Goal: Task Accomplishment & Management: Manage account settings

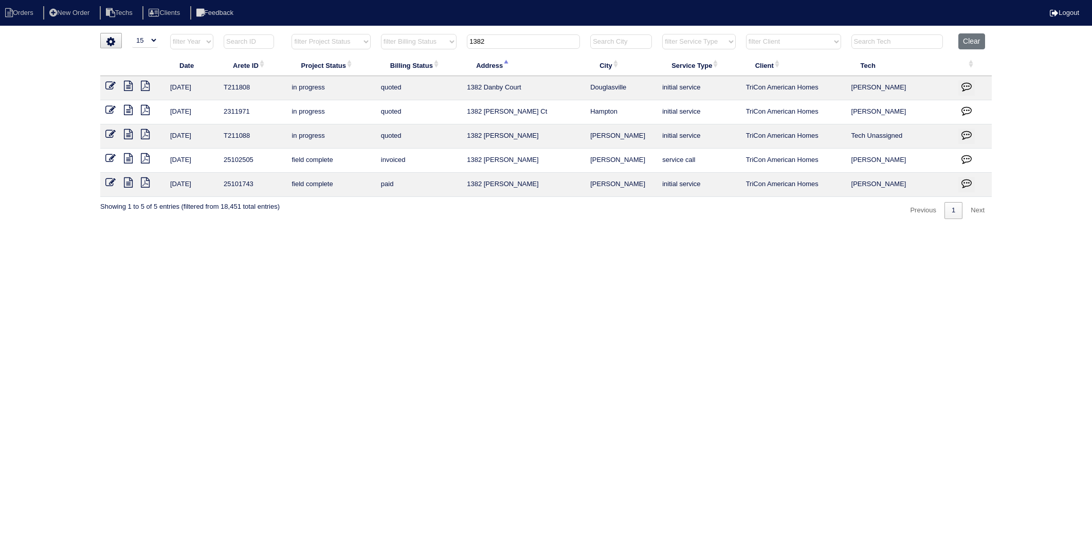
select select "15"
click at [448, 45] on tr "filter Year -- Any Year -- 2025 2024 2023 2022 2021 2020 2019 filter Project St…" at bounding box center [546, 43] width 892 height 21
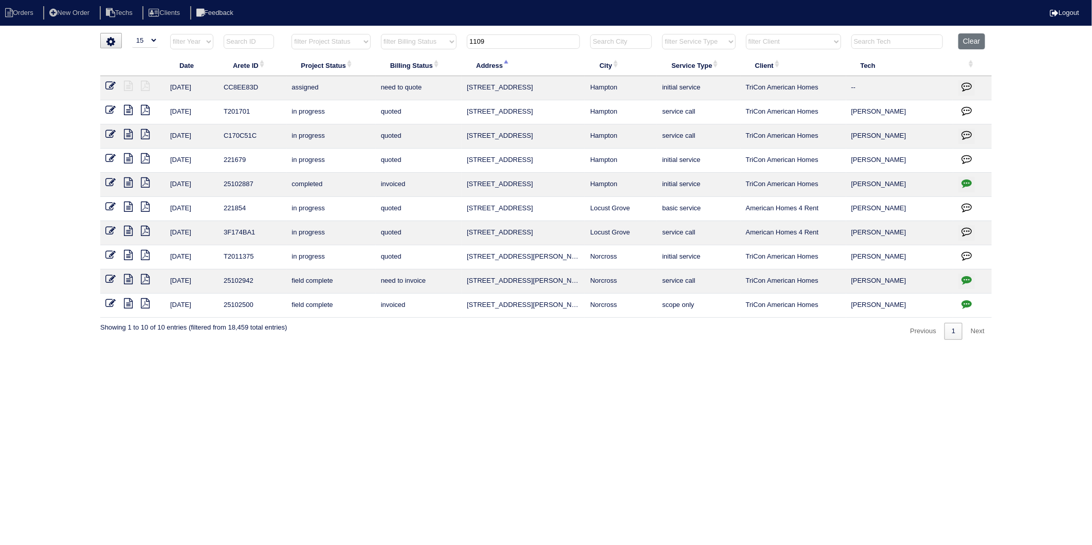
type input "1109"
click at [110, 276] on icon at bounding box center [110, 279] width 10 height 10
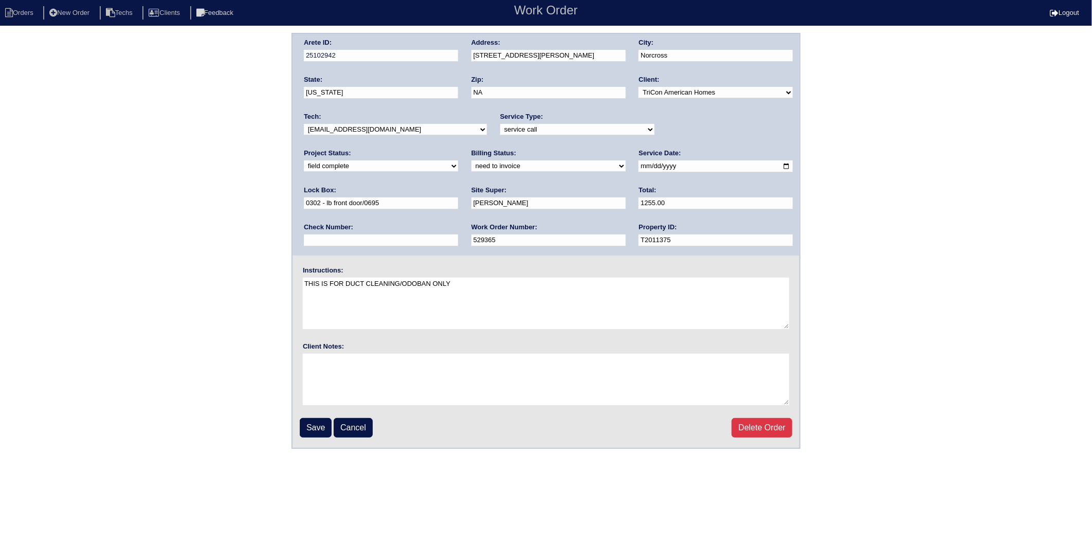
click at [472, 168] on select "need to quote quoted need to invoice invoiced paid warranty purchase order need…" at bounding box center [549, 165] width 154 height 11
select select "invoiced"
click at [472, 160] on select "need to quote quoted need to invoice invoiced paid warranty purchase order need…" at bounding box center [549, 165] width 154 height 11
click at [312, 430] on input "Save" at bounding box center [316, 428] width 32 height 20
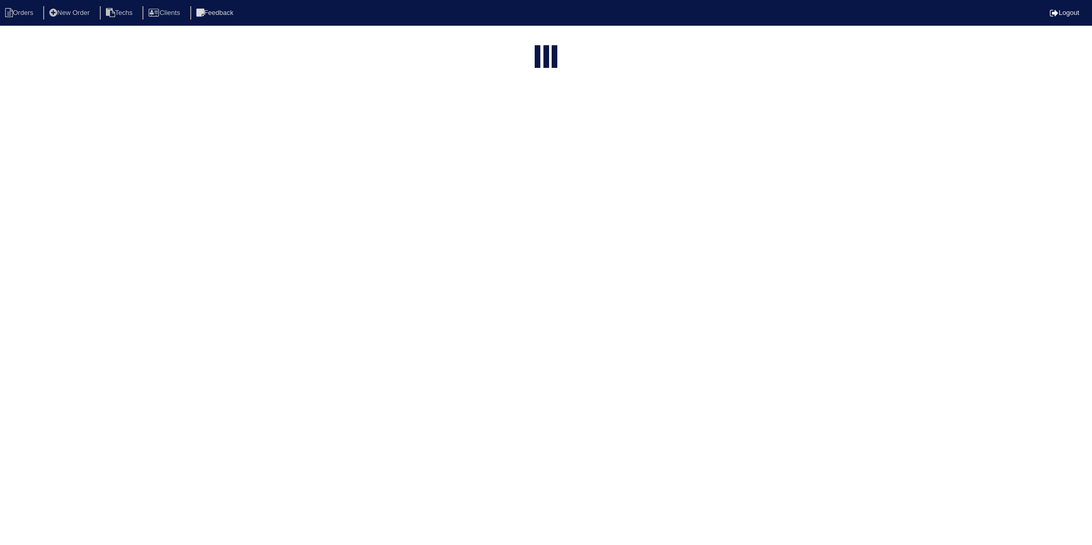
select select "15"
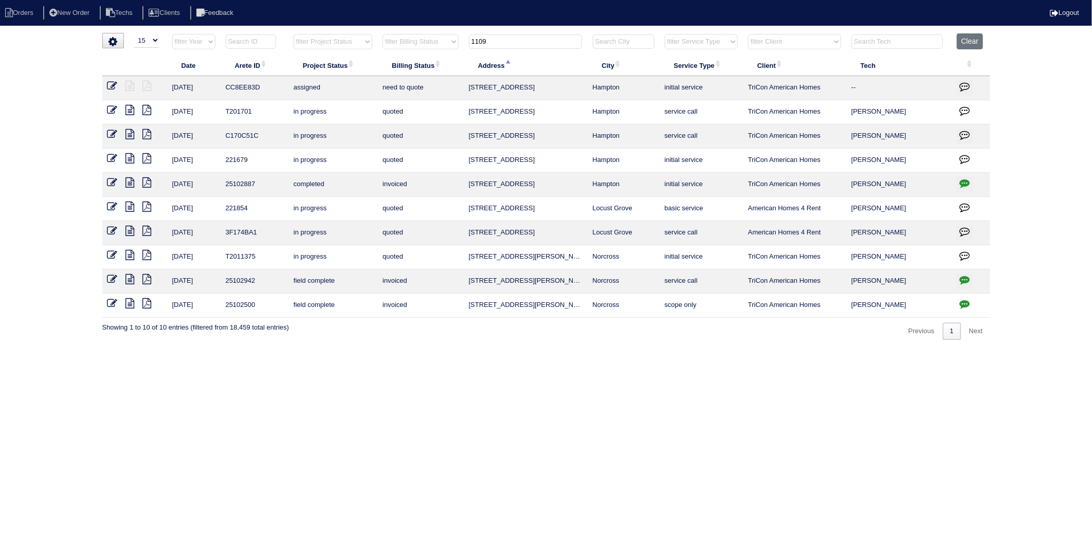
drag, startPoint x: 505, startPoint y: 37, endPoint x: 452, endPoint y: 45, distance: 54.0
click at [453, 45] on tr "filter Year -- Any Year -- 2025 2024 2023 2022 2021 2020 2019 filter Project St…" at bounding box center [546, 43] width 888 height 21
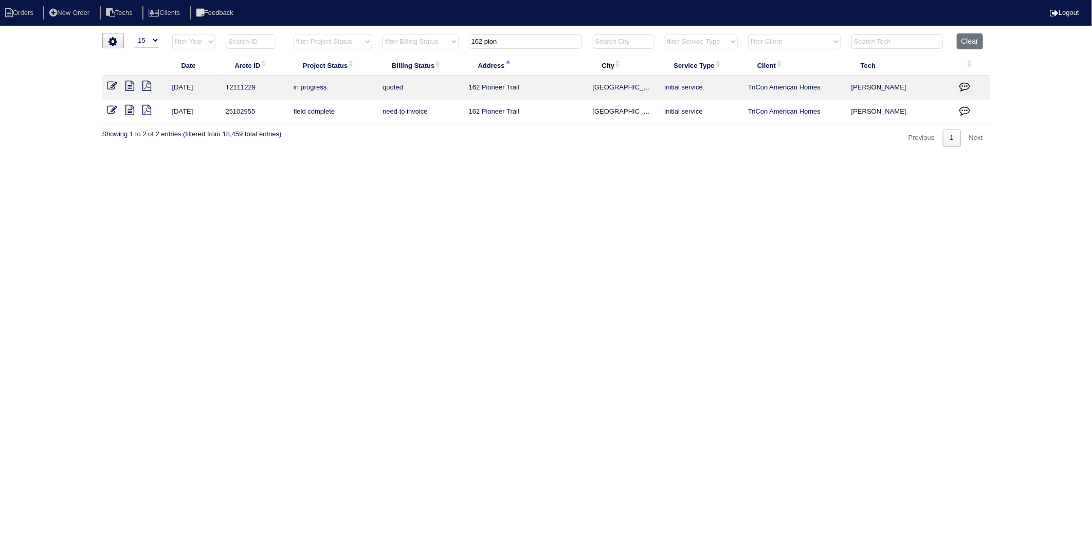
type input "162 pion"
click at [111, 111] on icon at bounding box center [112, 110] width 10 height 10
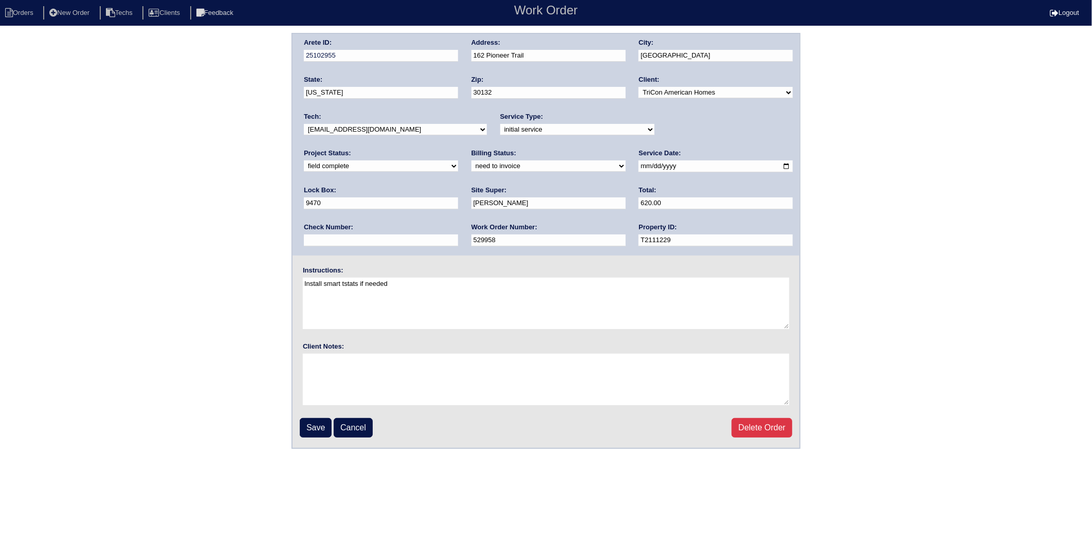
click at [472, 168] on select "need to quote quoted need to invoice invoiced paid warranty purchase order need…" at bounding box center [549, 165] width 154 height 11
select select "invoiced"
click at [472, 160] on select "need to quote quoted need to invoice invoiced paid warranty purchase order need…" at bounding box center [549, 165] width 154 height 11
click at [311, 428] on input "Save" at bounding box center [316, 428] width 32 height 20
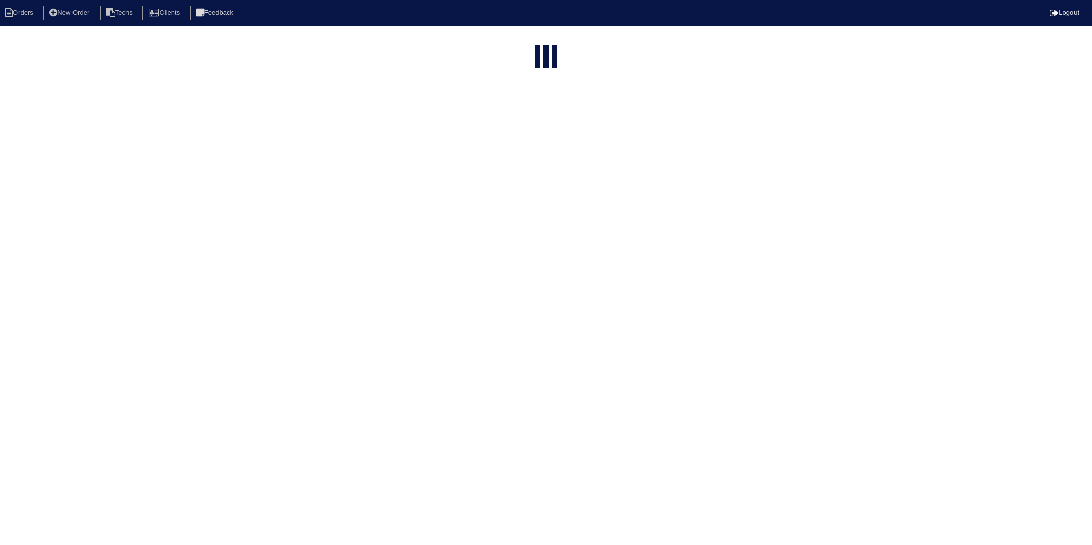
select select "15"
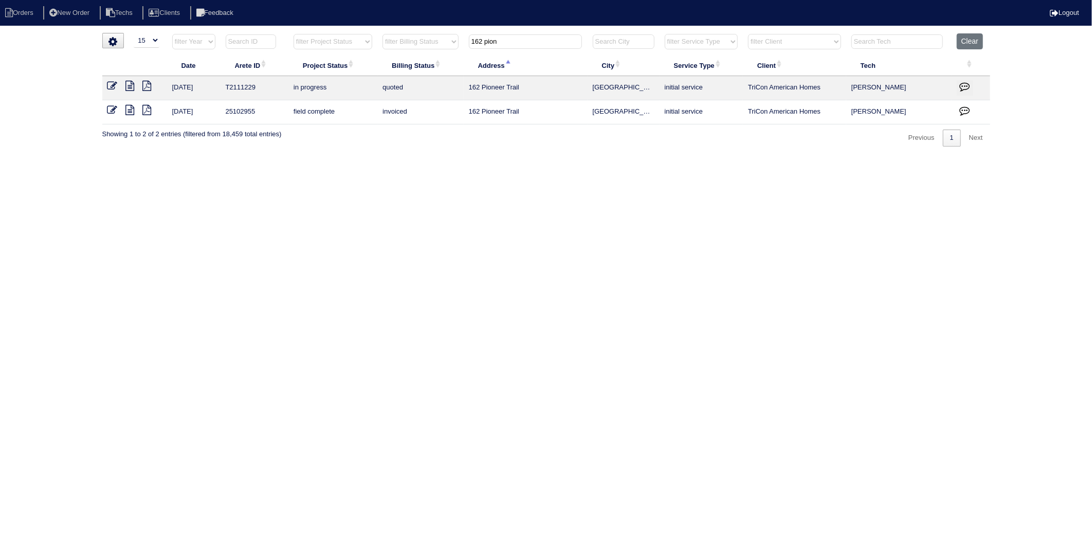
drag, startPoint x: 464, startPoint y: 48, endPoint x: 453, endPoint y: 48, distance: 11.3
click at [455, 48] on tr "filter Year -- Any Year -- 2025 2024 2023 2022 2021 2020 2019 filter Project St…" at bounding box center [546, 43] width 888 height 21
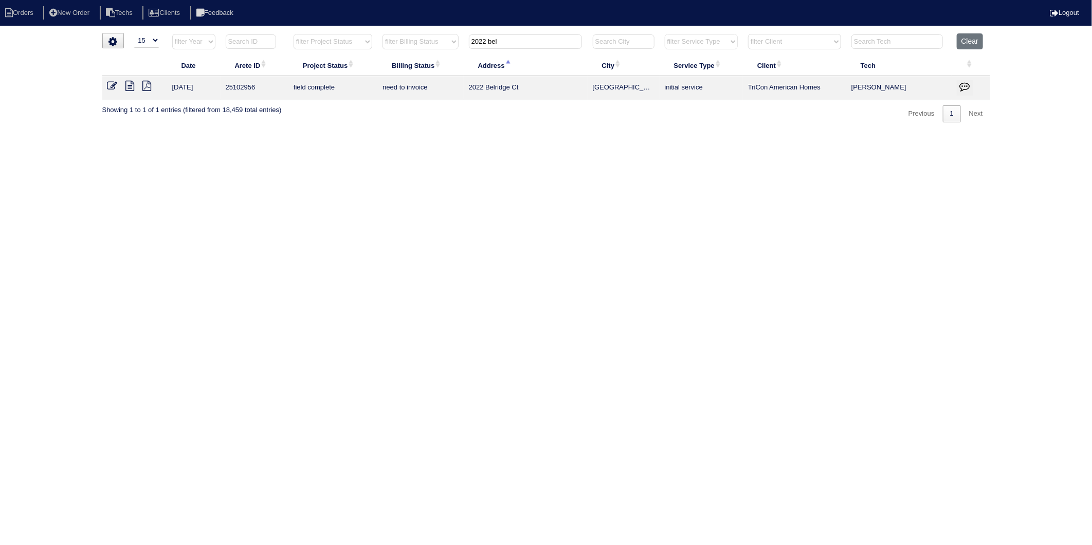
type input "2022 bel"
click at [112, 87] on icon at bounding box center [112, 86] width 10 height 10
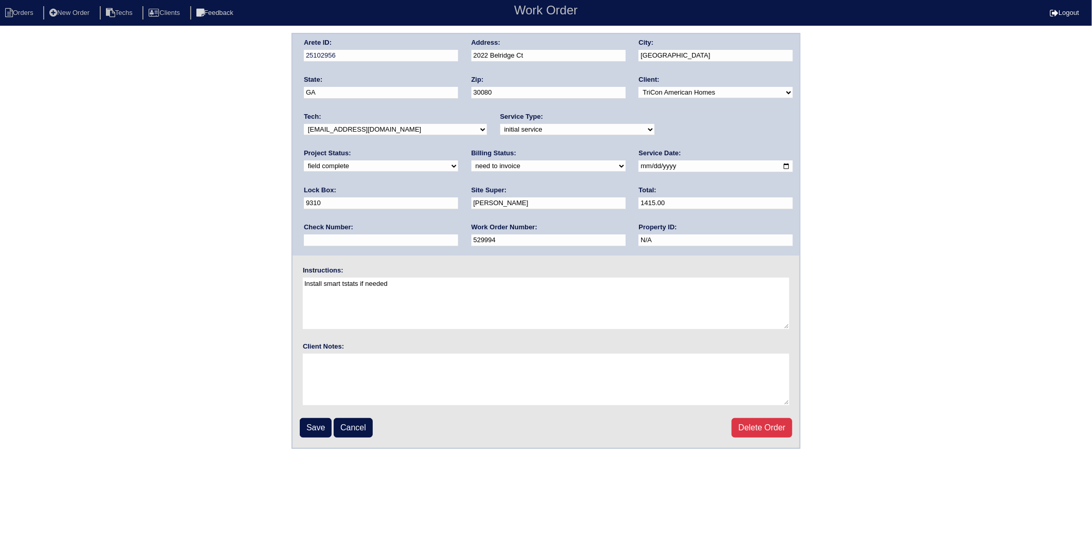
click at [472, 166] on select "need to quote quoted need to invoice invoiced paid warranty purchase order need…" at bounding box center [549, 165] width 154 height 11
select select "invoiced"
click at [472, 160] on select "need to quote quoted need to invoice invoiced paid warranty purchase order need…" at bounding box center [549, 165] width 154 height 11
click at [308, 423] on input "Save" at bounding box center [316, 428] width 32 height 20
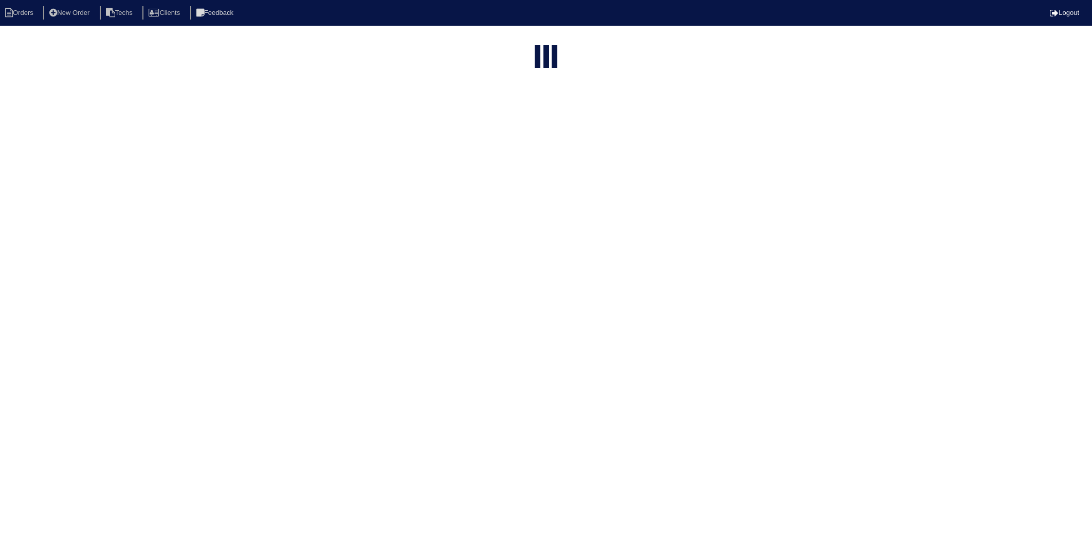
select select "15"
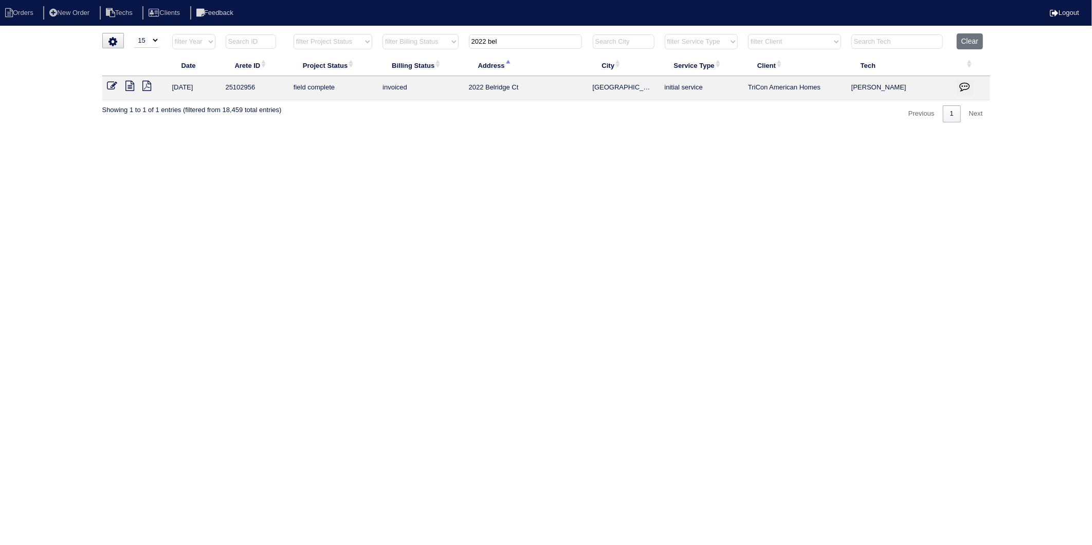
drag, startPoint x: 513, startPoint y: 41, endPoint x: 354, endPoint y: 68, distance: 161.2
click at [362, 69] on table "Date Arete ID Project Status Billing Status Address City Service Type Client Te…" at bounding box center [546, 66] width 888 height 67
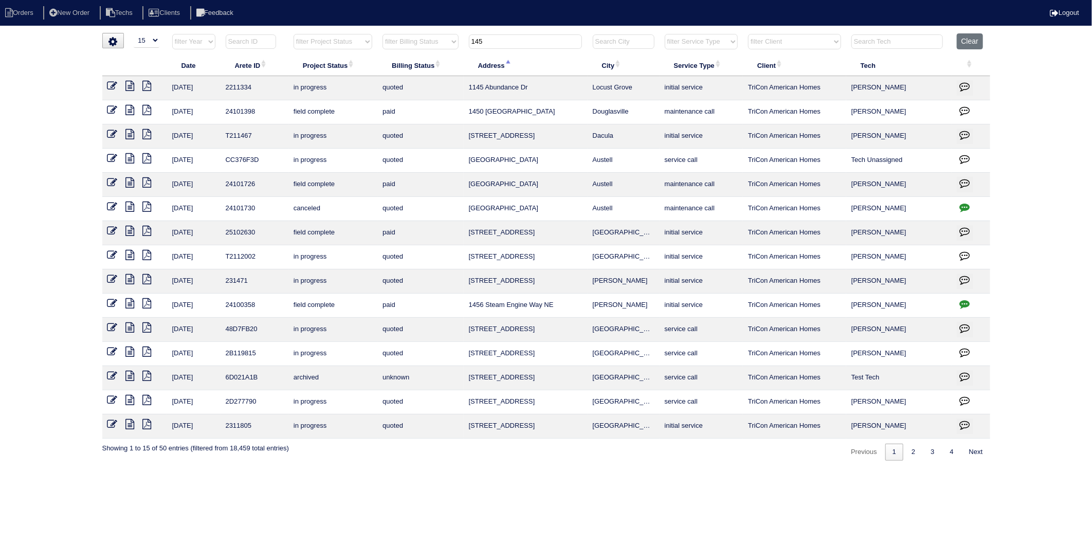
drag, startPoint x: 528, startPoint y: 43, endPoint x: 356, endPoint y: 53, distance: 172.6
click at [356, 53] on tr "filter Year -- Any Year -- 2025 2024 2023 2022 2021 2020 2019 filter Project St…" at bounding box center [546, 43] width 888 height 21
click at [518, 42] on input "145" at bounding box center [525, 41] width 113 height 14
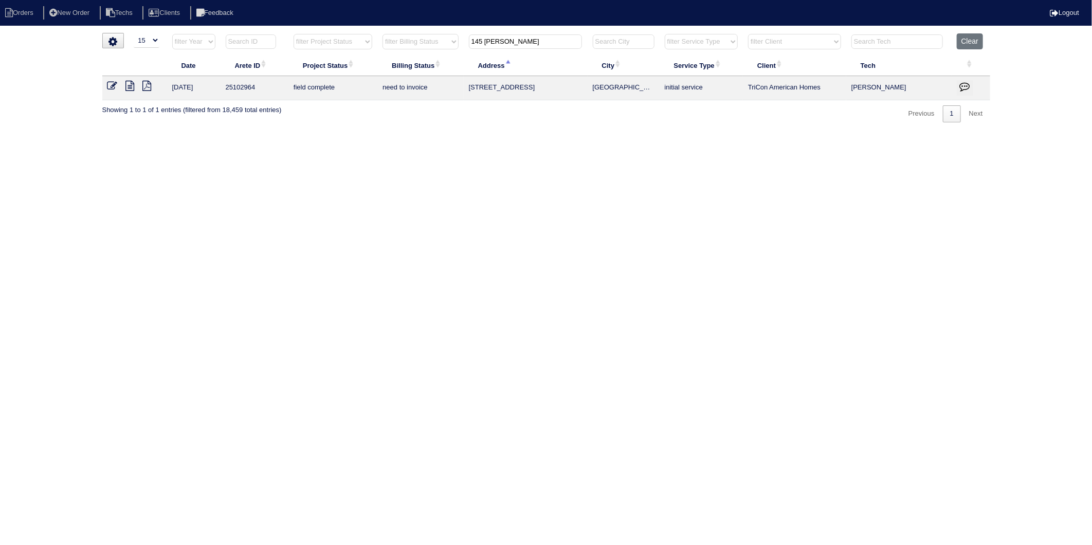
type input "145 [PERSON_NAME]"
click at [116, 86] on icon at bounding box center [112, 86] width 10 height 10
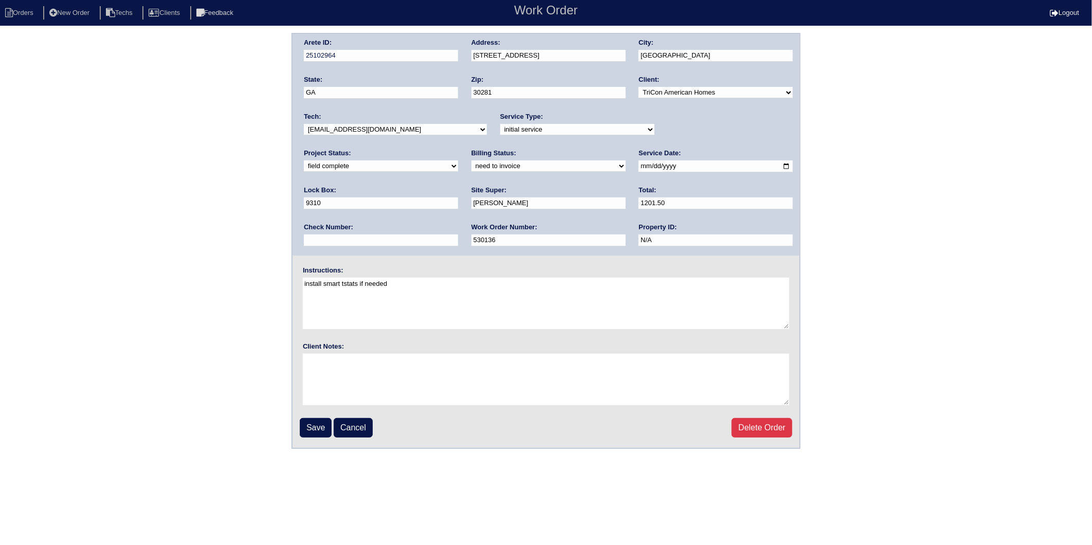
click at [472, 167] on select "need to quote quoted need to invoice invoiced paid warranty purchase order need…" at bounding box center [549, 165] width 154 height 11
select select "invoiced"
click at [472, 160] on select "need to quote quoted need to invoice invoiced paid warranty purchase order need…" at bounding box center [549, 165] width 154 height 11
drag, startPoint x: 212, startPoint y: 156, endPoint x: 214, endPoint y: 173, distance: 17.2
click at [212, 160] on div "Arete ID: 25102964 Address: [STREET_ADDRESS] City: [GEOGRAPHIC_DATA] State: [GE…" at bounding box center [546, 241] width 1092 height 416
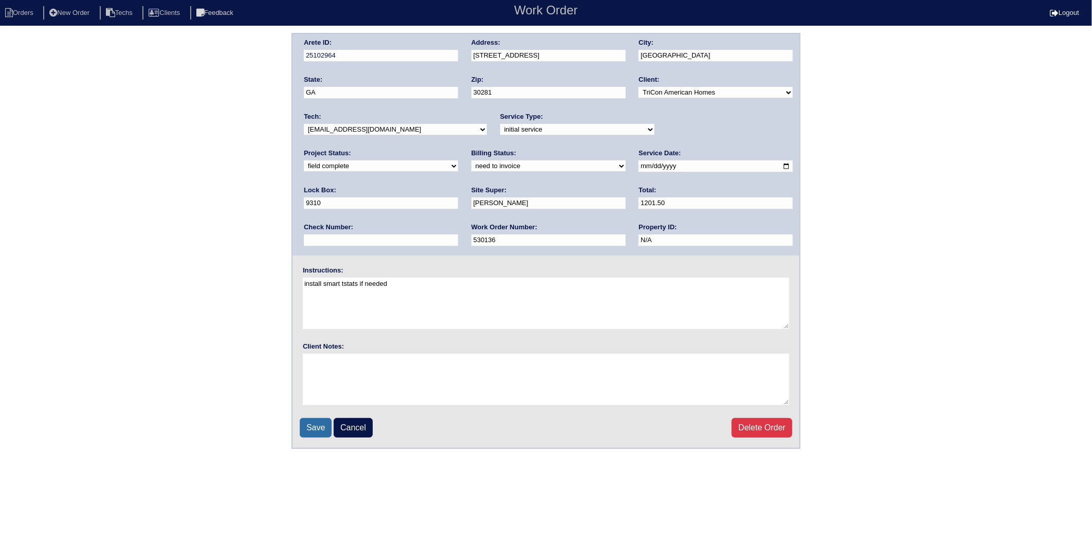
click at [320, 426] on input "Save" at bounding box center [316, 428] width 32 height 20
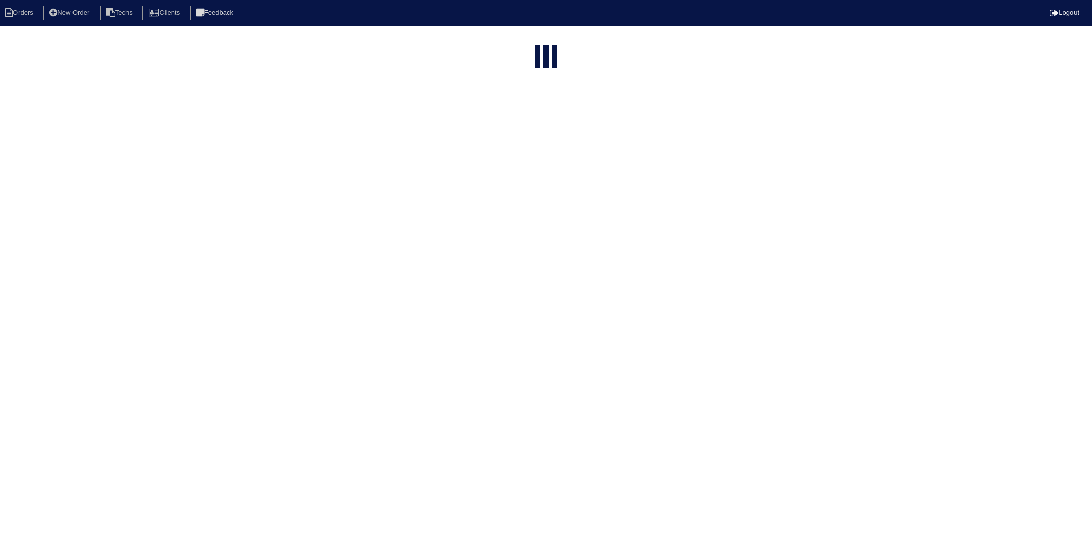
select select "15"
type input "145 [PERSON_NAME]"
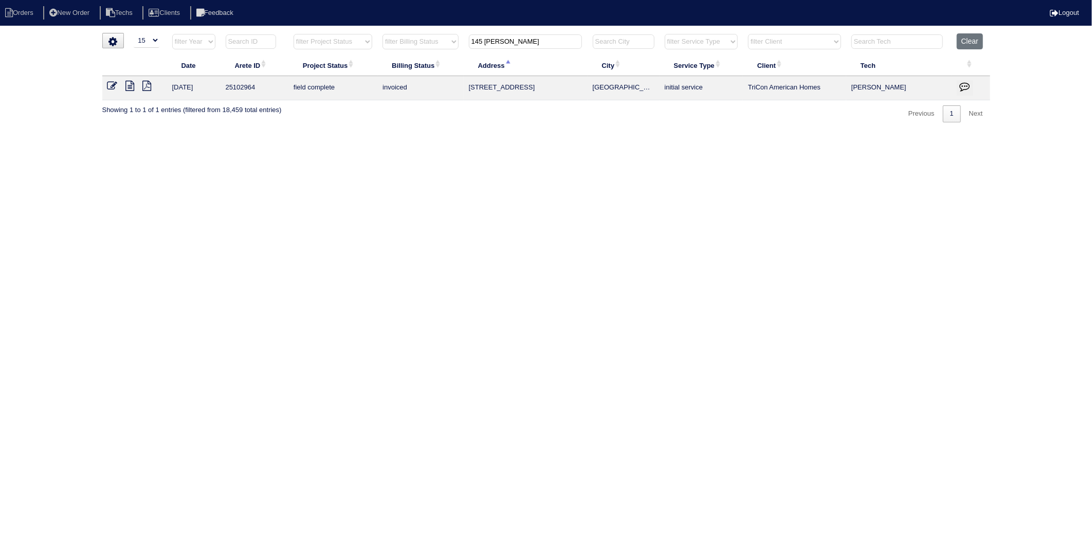
click at [111, 86] on icon at bounding box center [112, 86] width 10 height 10
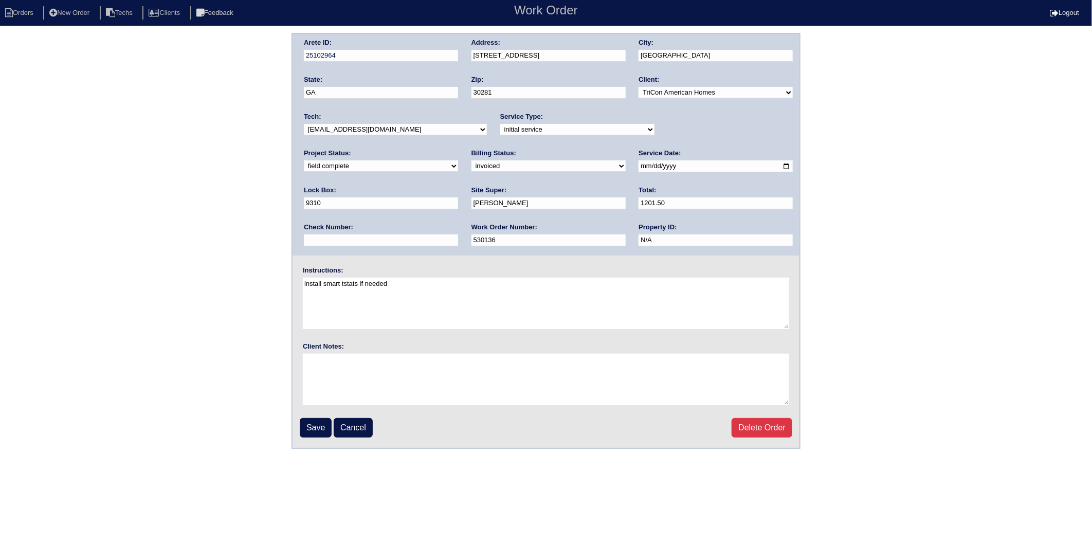
click at [472, 167] on select "need to quote quoted need to invoice invoiced paid warranty purchase order need…" at bounding box center [549, 165] width 154 height 11
click at [472, 160] on select "need to quote quoted need to invoice invoiced paid warranty purchase order need…" at bounding box center [549, 165] width 154 height 11
click at [318, 420] on input "Save" at bounding box center [316, 428] width 32 height 20
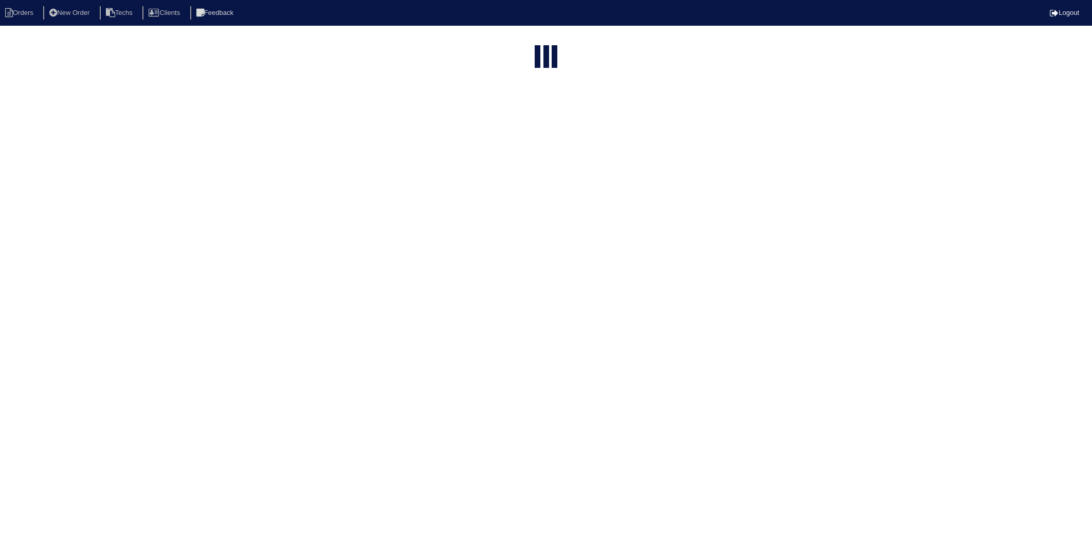
select select "15"
type input "145 MEAD"
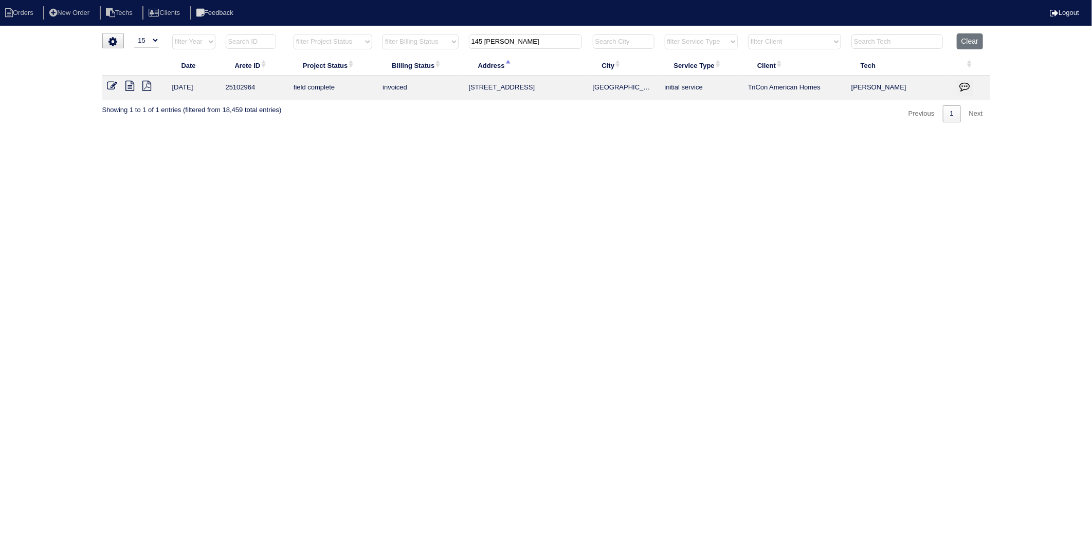
drag, startPoint x: 438, startPoint y: 147, endPoint x: 424, endPoint y: 119, distance: 30.8
click at [435, 133] on html "Orders New Order Techs Clients Feedback Logout Orders New Order Users Clients M…" at bounding box center [546, 66] width 1092 height 133
click at [965, 42] on button "Clear" at bounding box center [970, 41] width 26 height 16
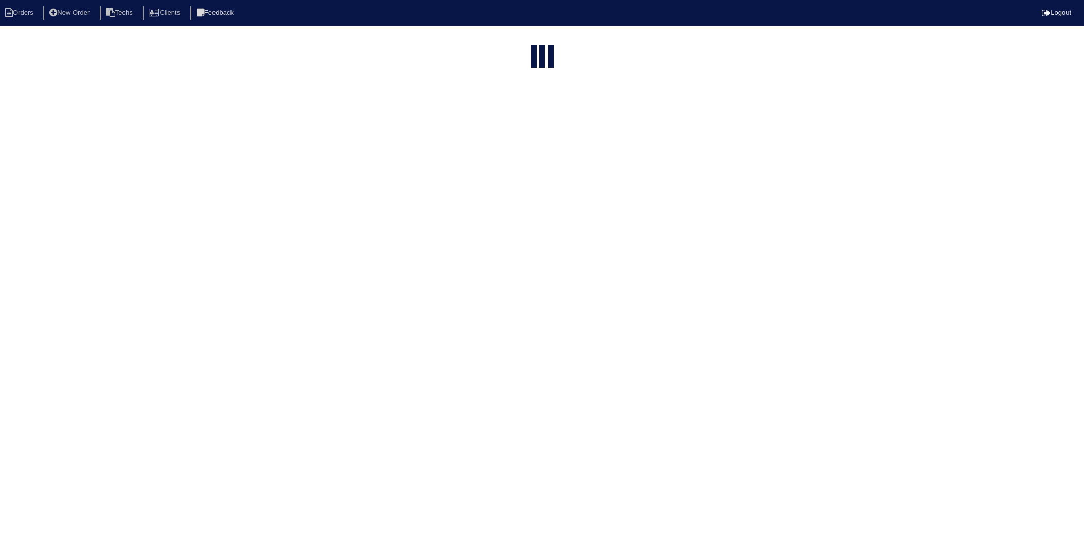
select select "15"
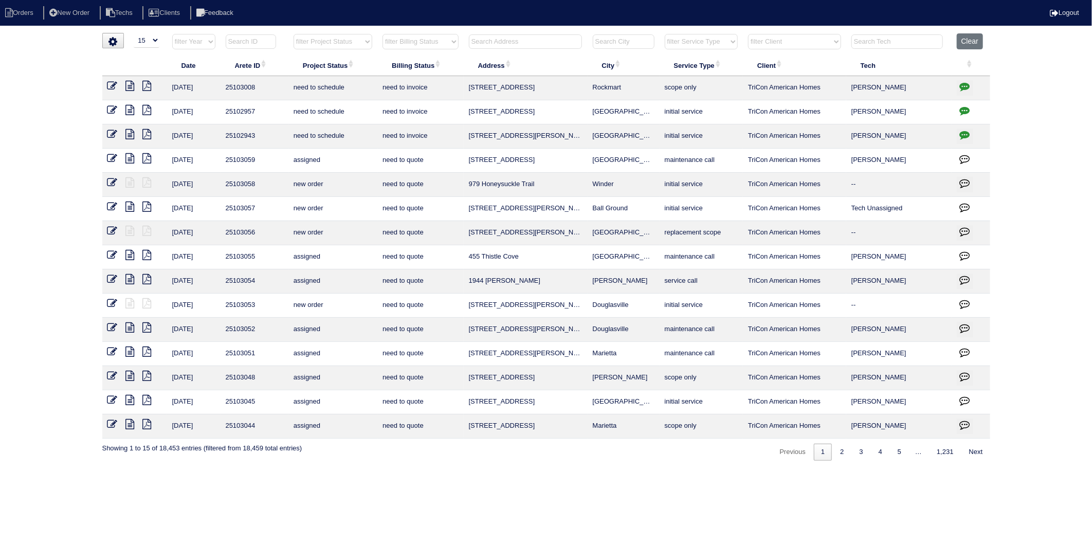
click at [502, 36] on input "text" at bounding box center [525, 41] width 113 height 14
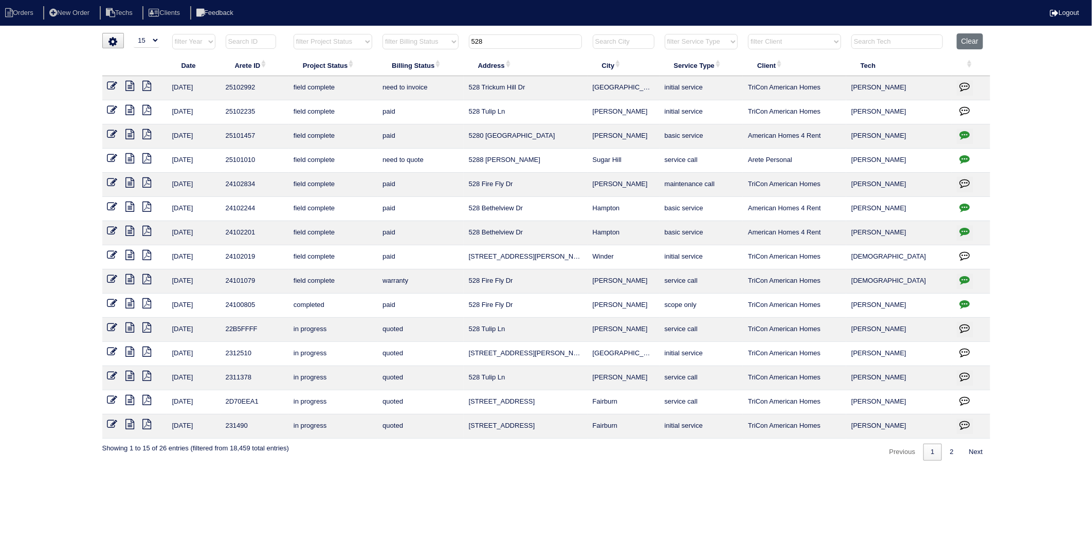
type input "528"
click at [112, 87] on icon at bounding box center [112, 86] width 10 height 10
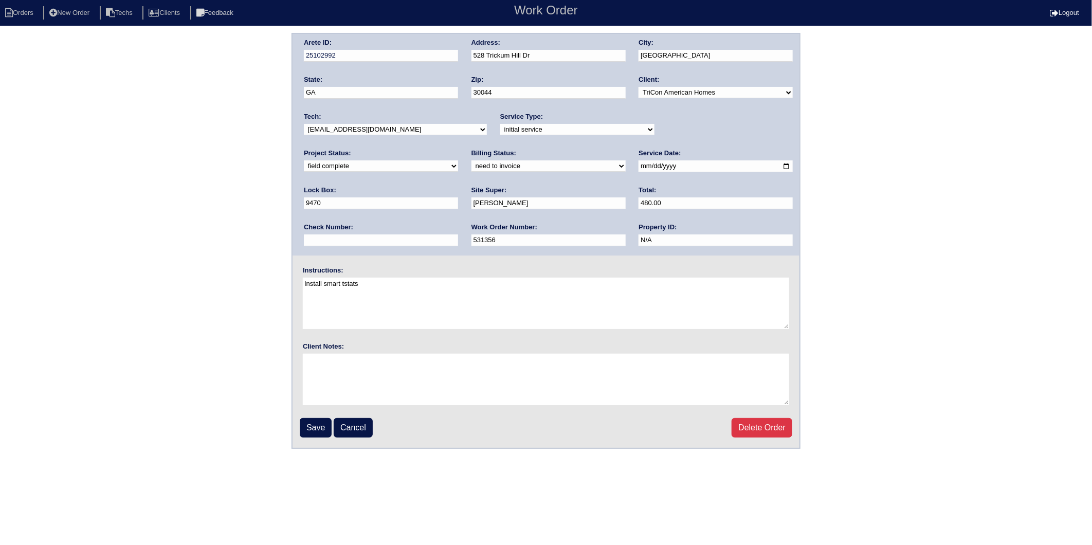
click at [472, 167] on select "need to quote quoted need to invoice invoiced paid warranty purchase order need…" at bounding box center [549, 165] width 154 height 11
select select "invoiced"
click at [472, 160] on select "need to quote quoted need to invoice invoiced paid warranty purchase order need…" at bounding box center [549, 165] width 154 height 11
click at [318, 422] on input "Save" at bounding box center [316, 428] width 32 height 20
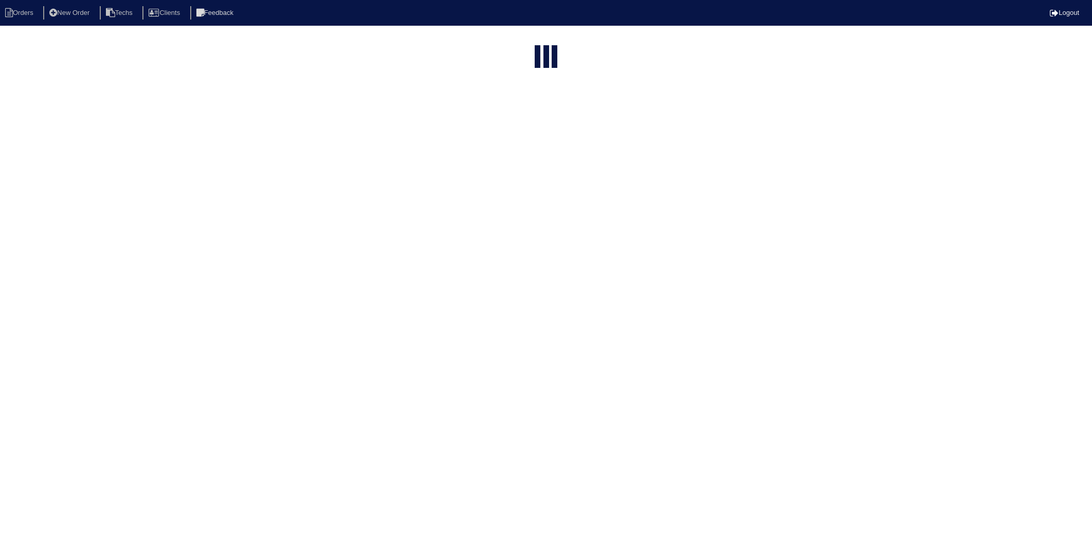
select select "15"
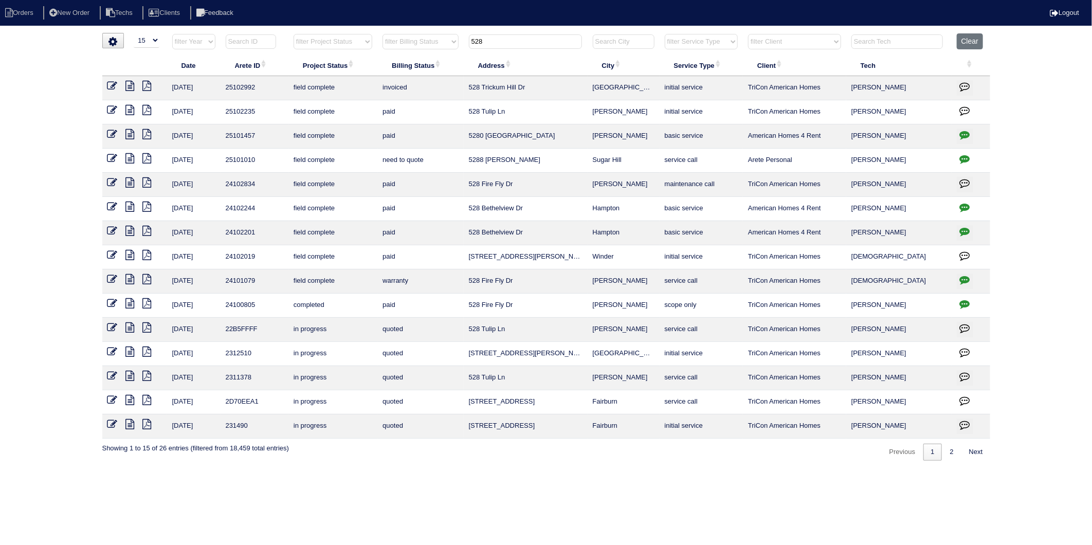
drag, startPoint x: 487, startPoint y: 45, endPoint x: 348, endPoint y: 53, distance: 139.6
click at [348, 53] on tr "filter Year -- Any Year -- 2025 2024 2023 2022 2021 2020 2019 filter Project St…" at bounding box center [546, 43] width 888 height 21
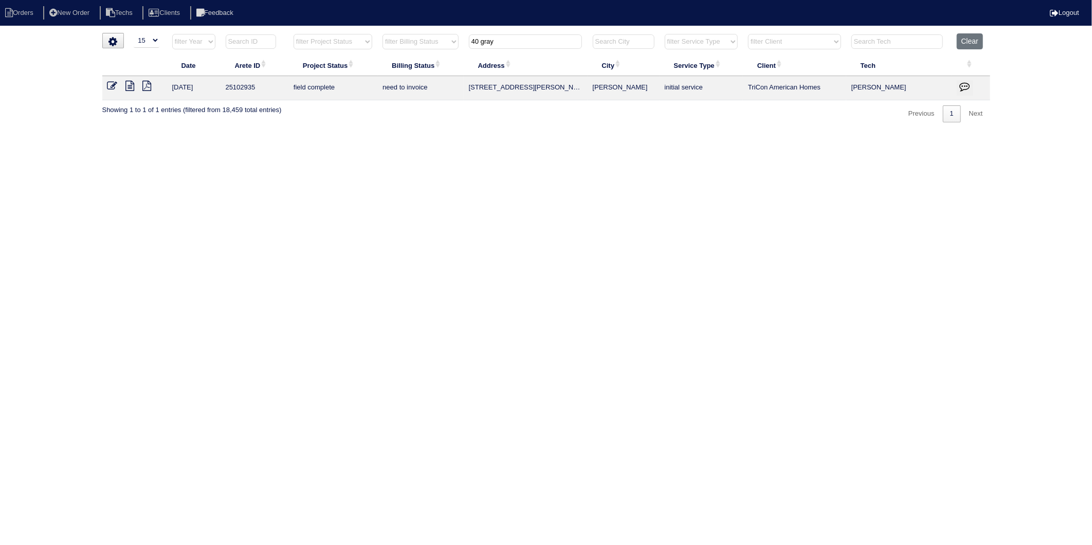
type input "40 gray"
click at [113, 86] on icon at bounding box center [112, 86] width 10 height 10
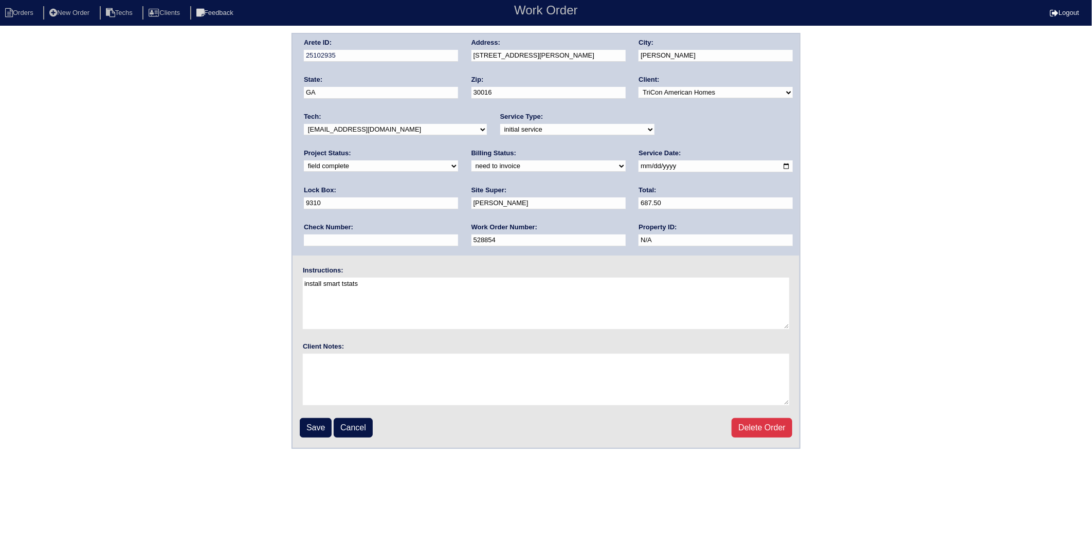
click at [472, 167] on select "need to quote quoted need to invoice invoiced paid warranty purchase order need…" at bounding box center [549, 165] width 154 height 11
select select "invoiced"
click at [472, 160] on select "need to quote quoted need to invoice invoiced paid warranty purchase order need…" at bounding box center [549, 165] width 154 height 11
click at [320, 425] on input "Save" at bounding box center [316, 428] width 32 height 20
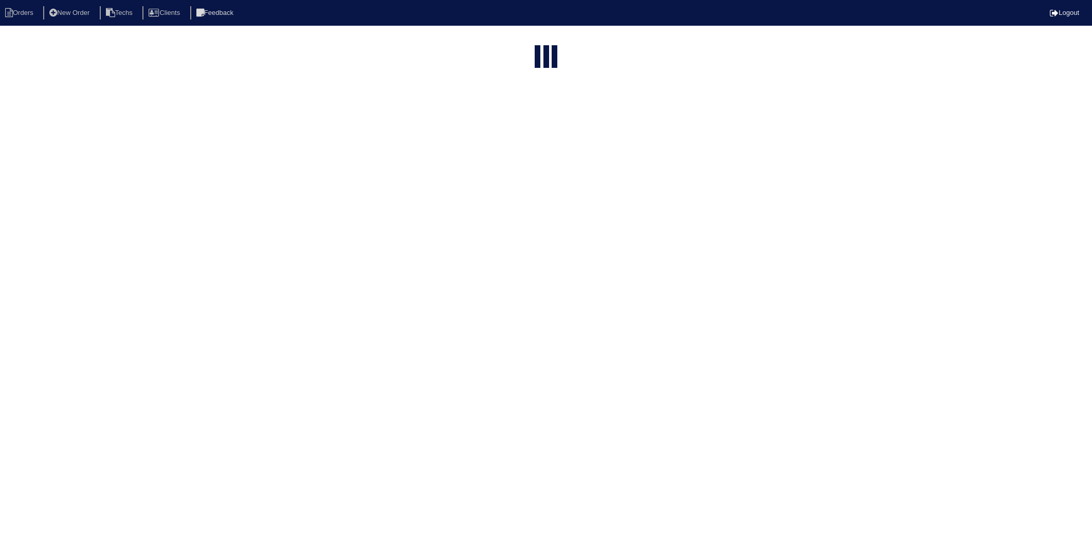
select select "15"
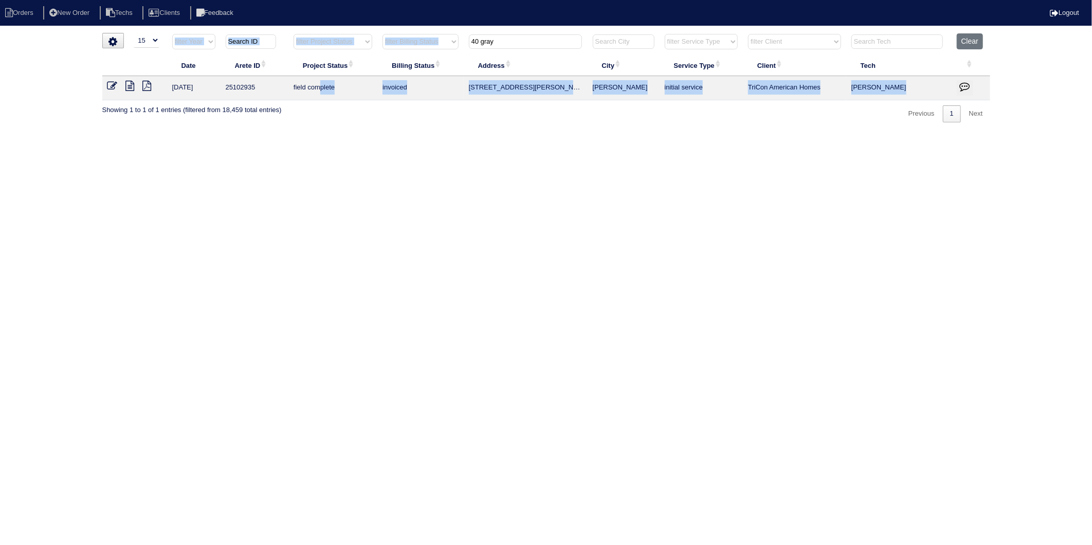
drag, startPoint x: 519, startPoint y: 49, endPoint x: 336, endPoint y: 81, distance: 185.8
click at [336, 81] on table "Date Arete ID Project Status Billing Status Address City Service Type Client Te…" at bounding box center [546, 66] width 888 height 67
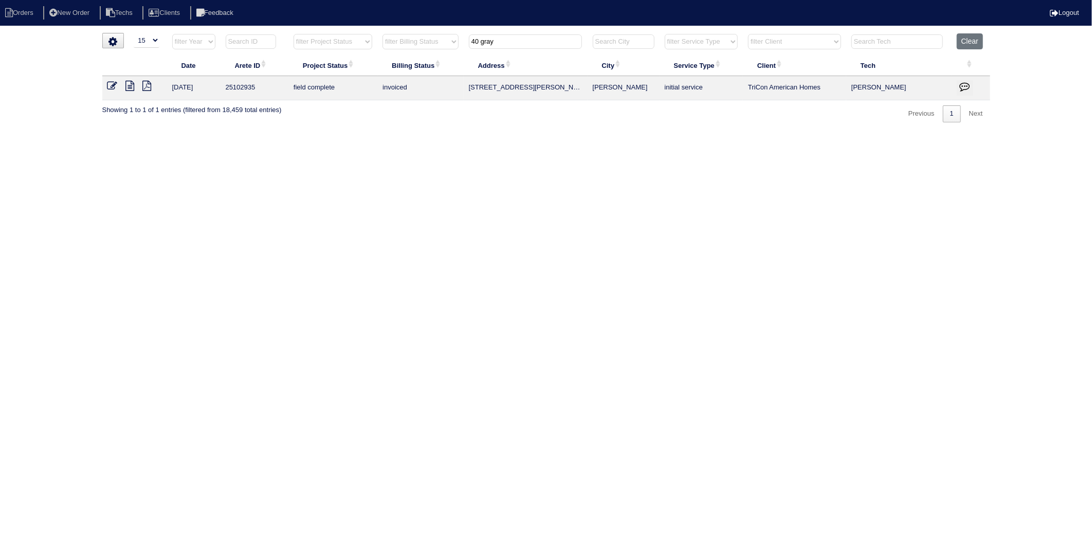
drag, startPoint x: 336, startPoint y: 81, endPoint x: 515, endPoint y: 33, distance: 185.3
click at [516, 31] on html "Orders New Order Techs Clients Feedback Logout Orders New Order Users Clients M…" at bounding box center [546, 66] width 1092 height 133
drag, startPoint x: 516, startPoint y: 36, endPoint x: 378, endPoint y: 137, distance: 171.6
click at [386, 83] on table "Date Arete ID Project Status Billing Status Address City Service Type Client Te…" at bounding box center [546, 66] width 888 height 67
type input "9042"
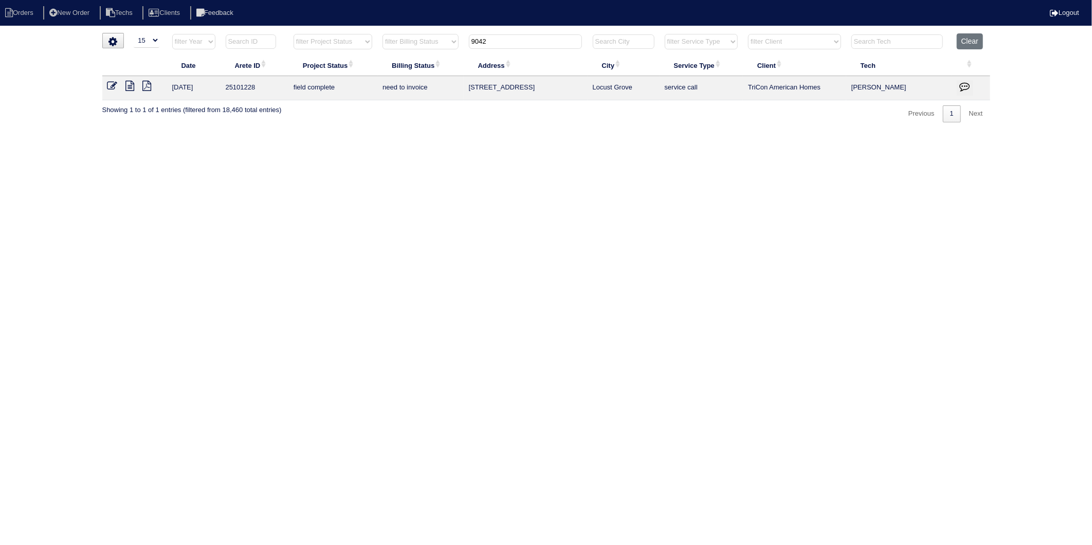
click at [111, 86] on icon at bounding box center [112, 86] width 10 height 10
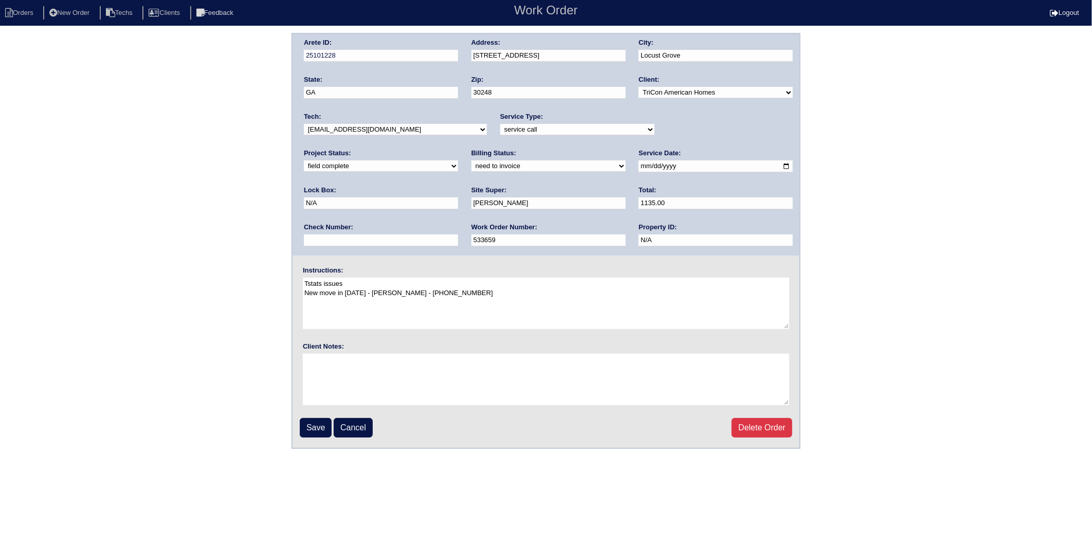
click select "need to quote quoted need to invoice invoiced paid warranty purchase order need…"
select select "invoiced"
click select "need to quote quoted need to invoice invoiced paid warranty purchase order need…"
drag, startPoint x: 314, startPoint y: 428, endPoint x: 313, endPoint y: 423, distance: 5.2
click input "Save"
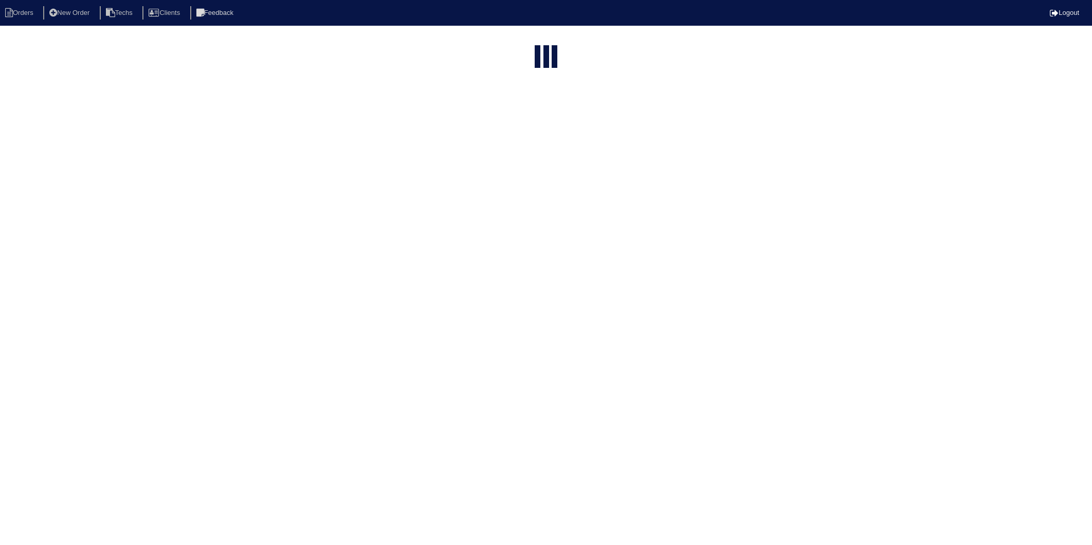
select select "15"
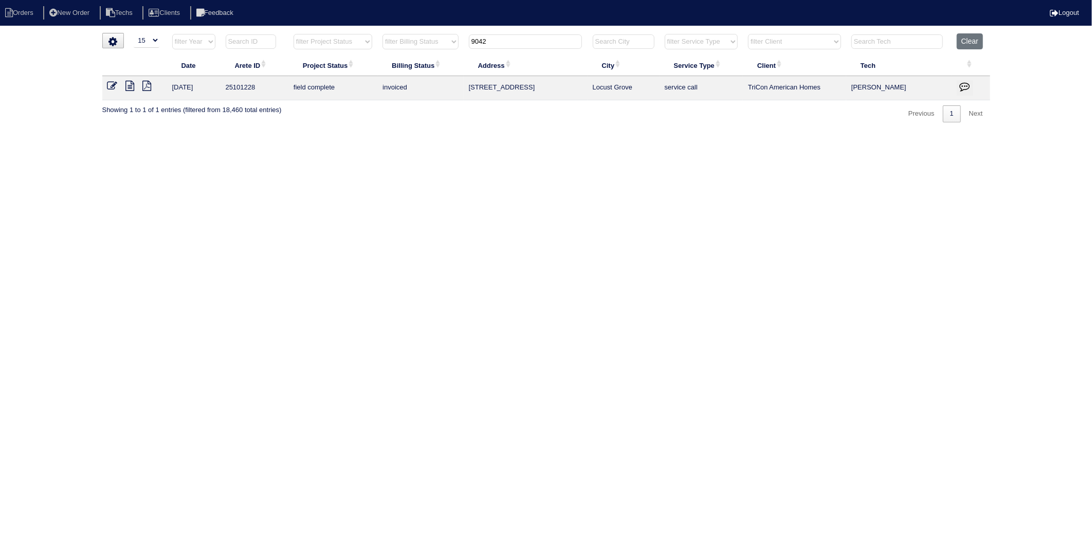
drag, startPoint x: 489, startPoint y: 40, endPoint x: 496, endPoint y: 44, distance: 8.1
click at [494, 43] on input "9042" at bounding box center [525, 41] width 113 height 14
drag, startPoint x: 496, startPoint y: 44, endPoint x: 453, endPoint y: 52, distance: 43.5
click at [453, 52] on tr "filter Year -- Any Year -- 2025 2024 2023 2022 2021 2020 2019 filter Project St…" at bounding box center [546, 43] width 888 height 21
type input "413"
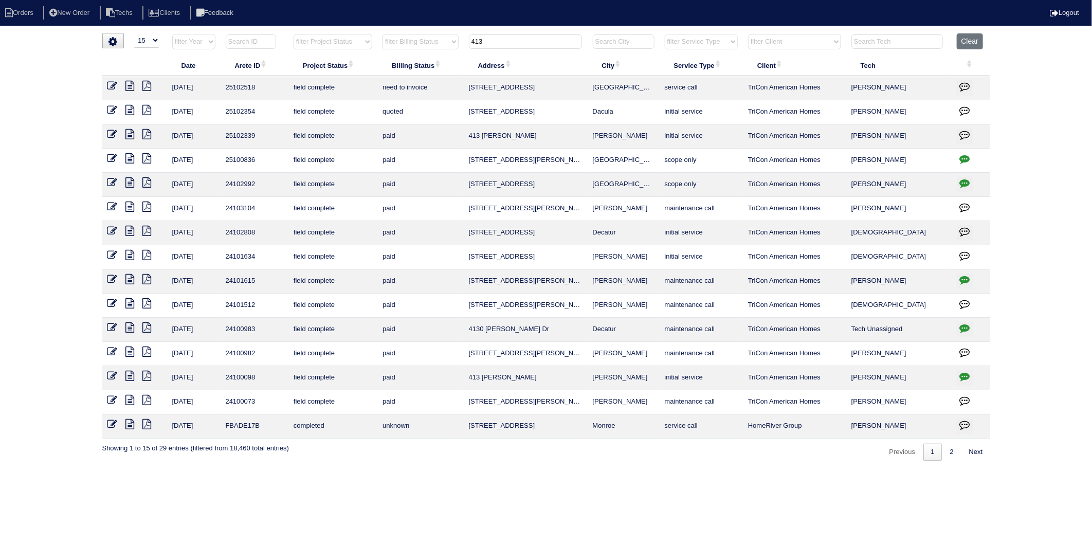
click at [111, 83] on icon at bounding box center [112, 86] width 10 height 10
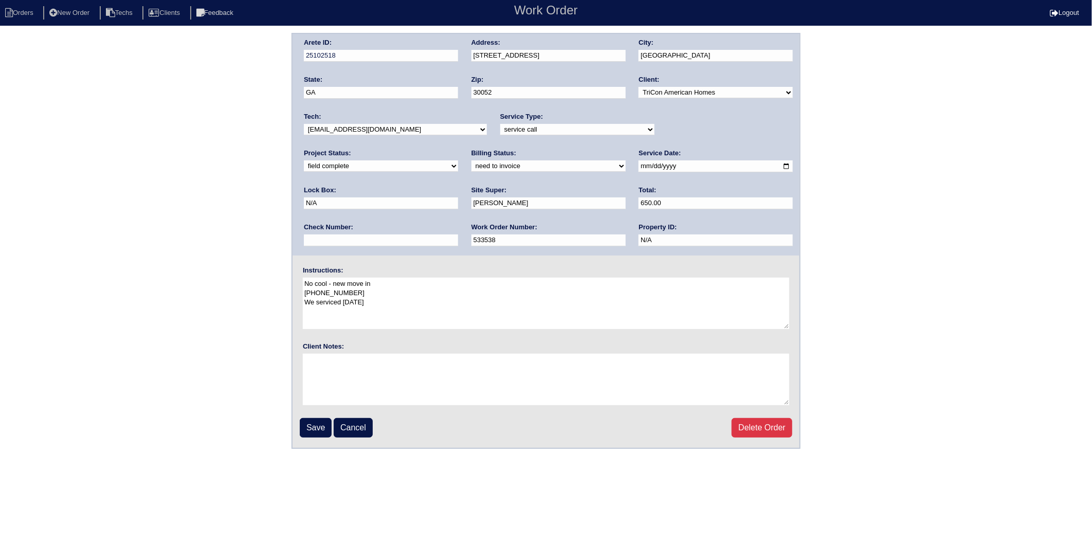
click at [472, 165] on select "need to quote quoted need to invoice invoiced paid warranty purchase order need…" at bounding box center [549, 165] width 154 height 11
select select "invoiced"
click at [472, 160] on select "need to quote quoted need to invoice invoiced paid warranty purchase order need…" at bounding box center [549, 165] width 154 height 11
click at [307, 427] on input "Save" at bounding box center [316, 428] width 32 height 20
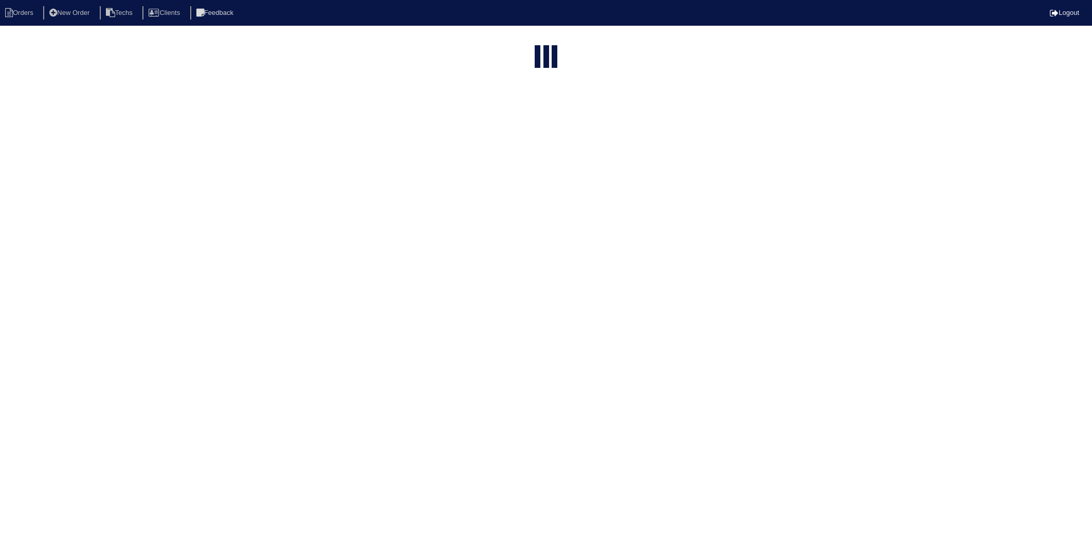
select select "15"
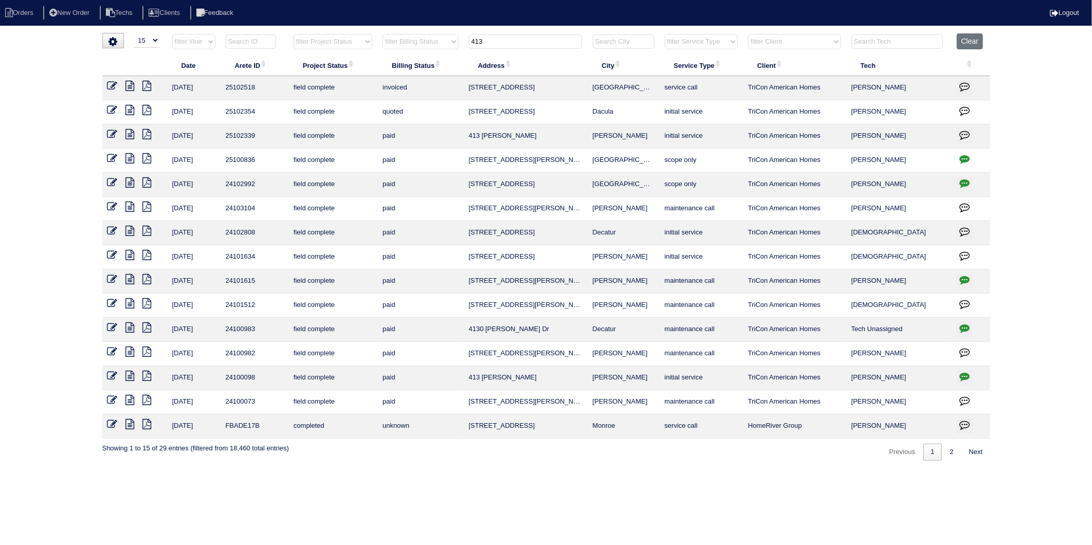
drag, startPoint x: 502, startPoint y: 40, endPoint x: 468, endPoint y: 45, distance: 34.8
click at [468, 45] on th "413" at bounding box center [526, 43] width 124 height 21
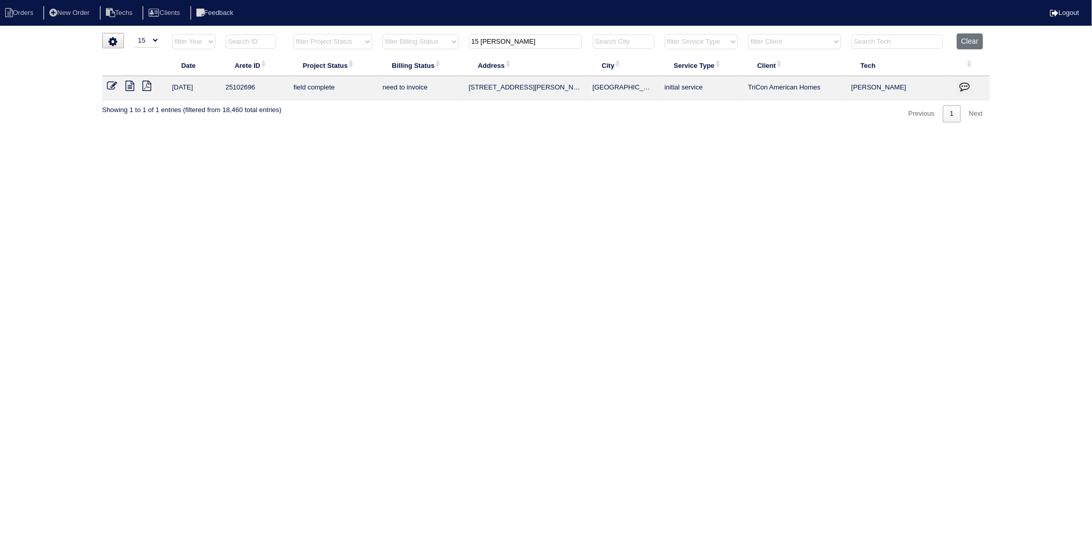
type input "15 [PERSON_NAME]"
click at [114, 85] on icon at bounding box center [112, 86] width 10 height 10
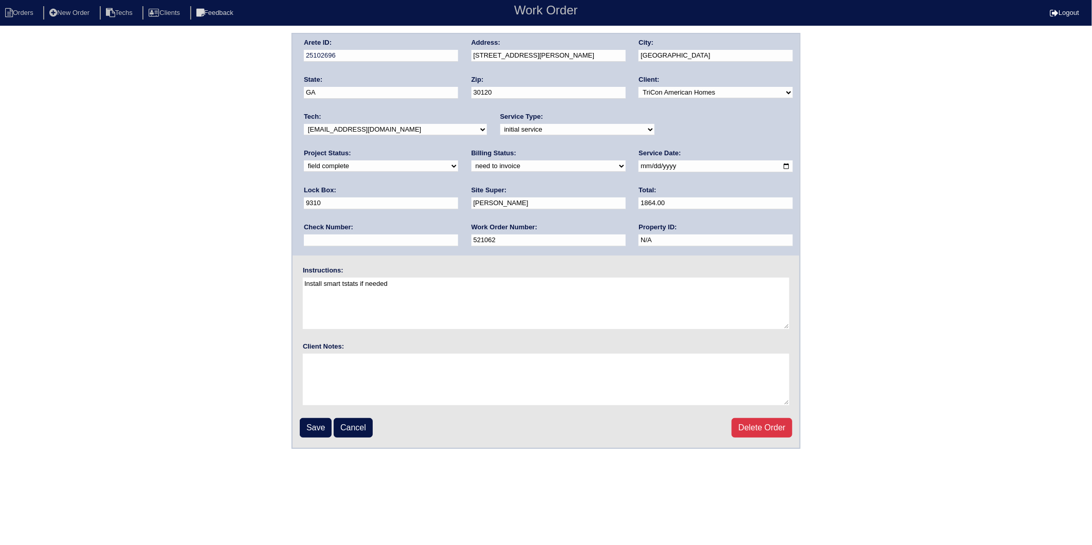
click at [472, 166] on select "need to quote quoted need to invoice invoiced paid warranty purchase order need…" at bounding box center [549, 165] width 154 height 11
select select "invoiced"
click at [472, 160] on select "need to quote quoted need to invoice invoiced paid warranty purchase order need…" at bounding box center [549, 165] width 154 height 11
click at [304, 427] on input "Save" at bounding box center [316, 428] width 32 height 20
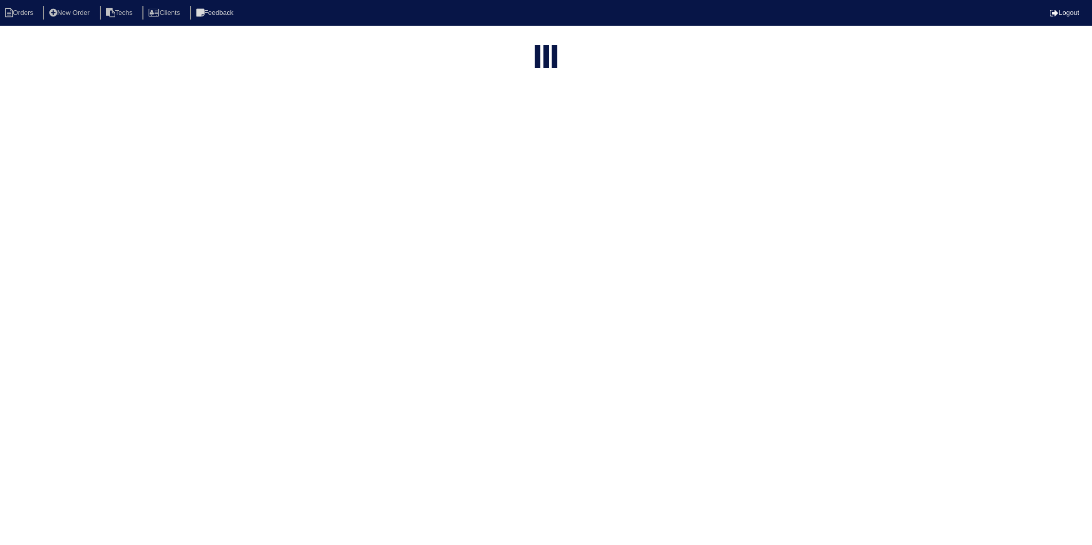
select select "15"
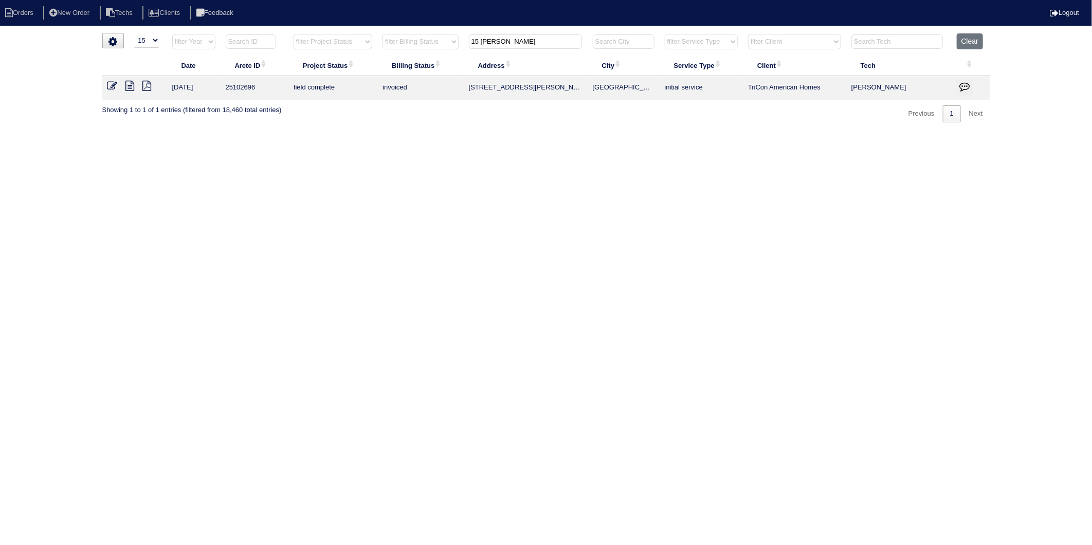
drag, startPoint x: 511, startPoint y: 40, endPoint x: 353, endPoint y: 141, distance: 187.3
click at [345, 86] on table "Date Arete ID Project Status Billing Status Address City Service Type Client Te…" at bounding box center [546, 66] width 888 height 67
type input "366"
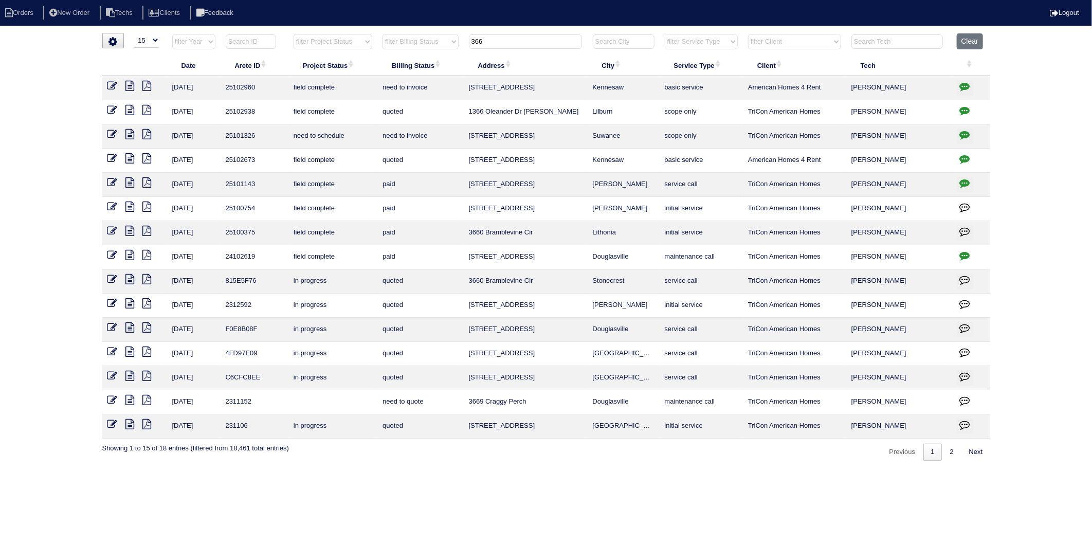
click at [964, 134] on icon "button" at bounding box center [965, 135] width 10 height 10
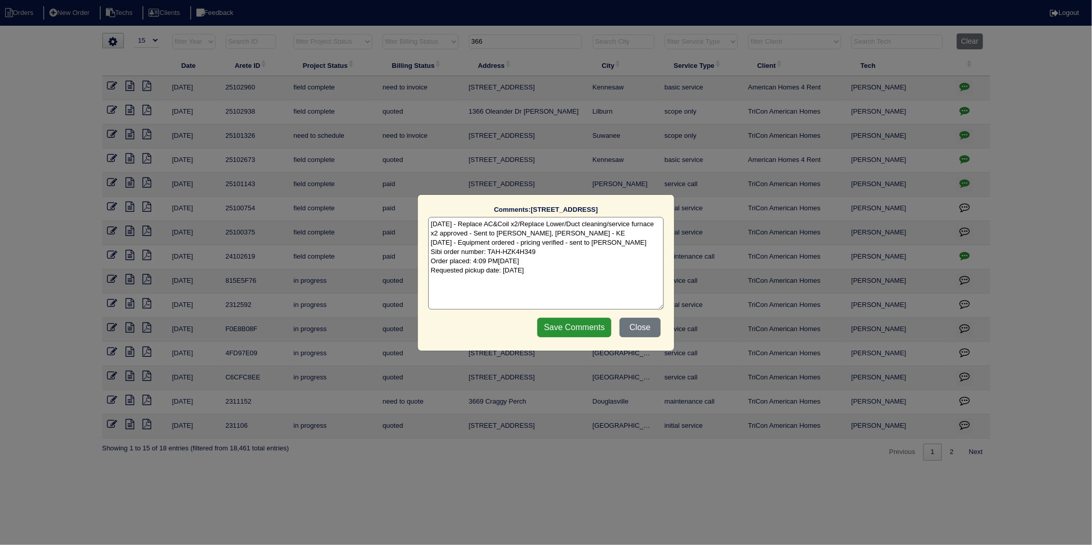
click at [583, 270] on textarea "8/8/25 - Replace AC&Coil x2/Replace Lower/Duct cleaning/service furnace x2 appr…" at bounding box center [546, 263] width 236 height 93
click at [442, 277] on textarea "8/8/25 - Replace AC&Coil x2/Replace Lower/Duct cleaning/service furnace x2 appr…" at bounding box center [546, 263] width 236 height 93
click at [526, 280] on textarea "8/8/25 - Replace AC&Coil x2/Replace Lower/Duct cleaning/service furnace x2 appr…" at bounding box center [546, 263] width 236 height 93
type textarea "8/8/25 - Replace AC&Coil x2/Replace Lower/Duct cleaning/service furnace x2 appr…"
click at [571, 325] on input "Save Comments" at bounding box center [574, 328] width 74 height 20
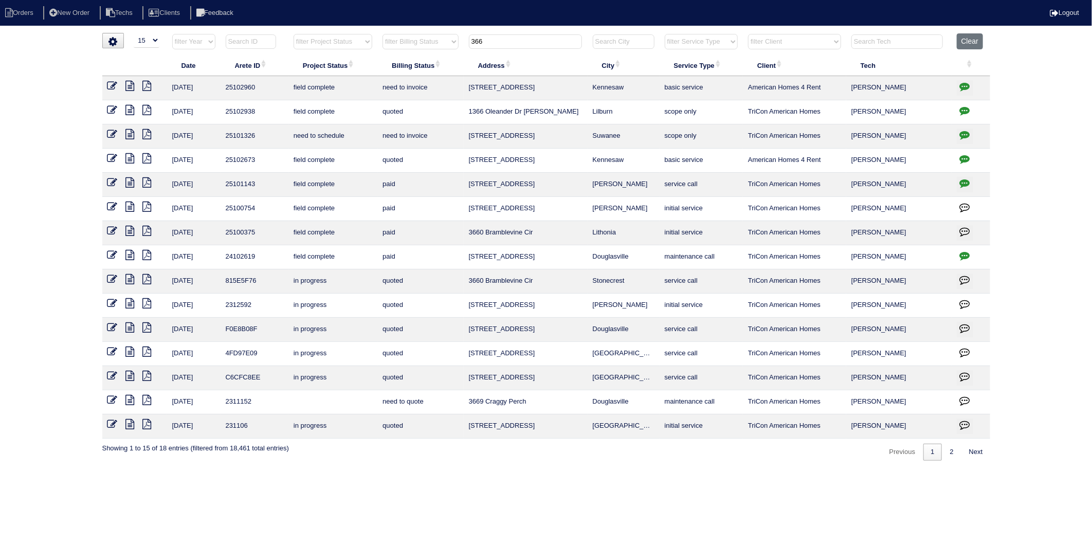
click at [114, 135] on icon at bounding box center [112, 134] width 10 height 10
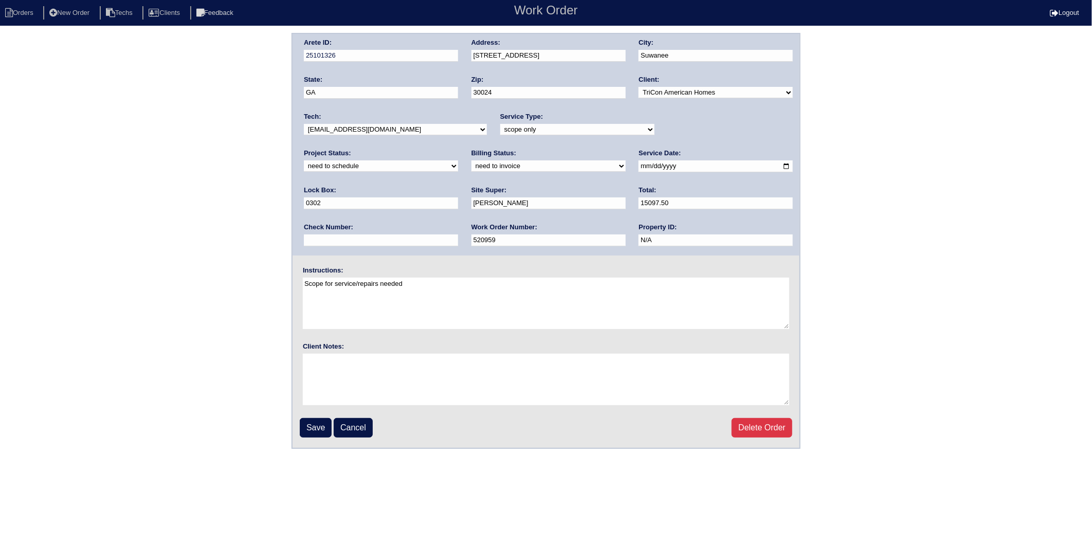
drag, startPoint x: 717, startPoint y: 132, endPoint x: 710, endPoint y: 135, distance: 8.3
click at [458, 160] on select "new order assigned in progress field complete need to schedule admin review arc…" at bounding box center [381, 165] width 154 height 11
select select "completed"
click at [458, 160] on select "new order assigned in progress field complete need to schedule admin review arc…" at bounding box center [381, 165] width 154 height 11
click at [472, 168] on select "need to quote quoted need to invoice invoiced paid warranty purchase order need…" at bounding box center [549, 165] width 154 height 11
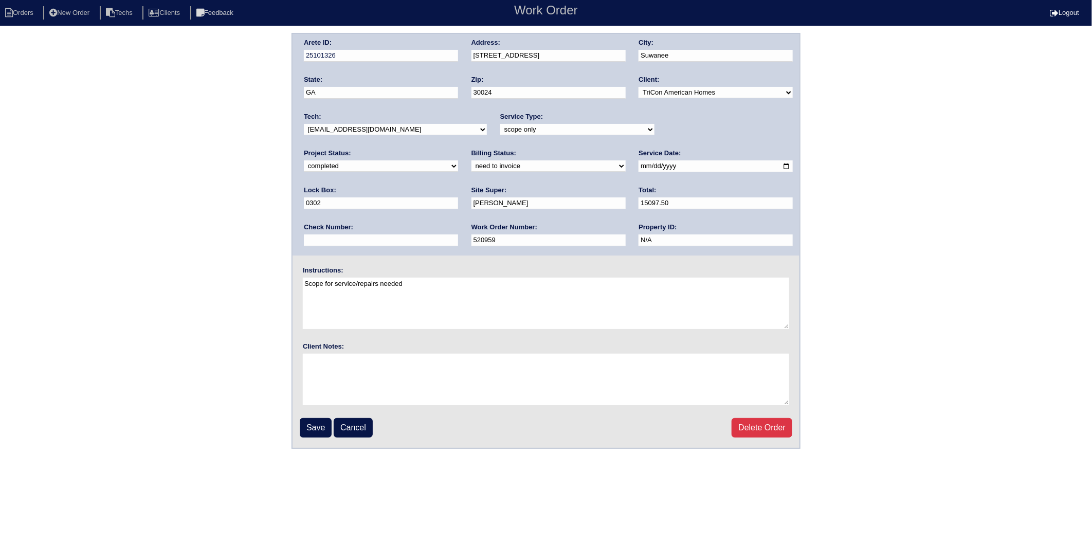
select select "invoiced"
click at [472, 160] on select "need to quote quoted need to invoice invoiced paid warranty purchase order need…" at bounding box center [549, 165] width 154 height 11
click at [319, 429] on input "Save" at bounding box center [316, 428] width 32 height 20
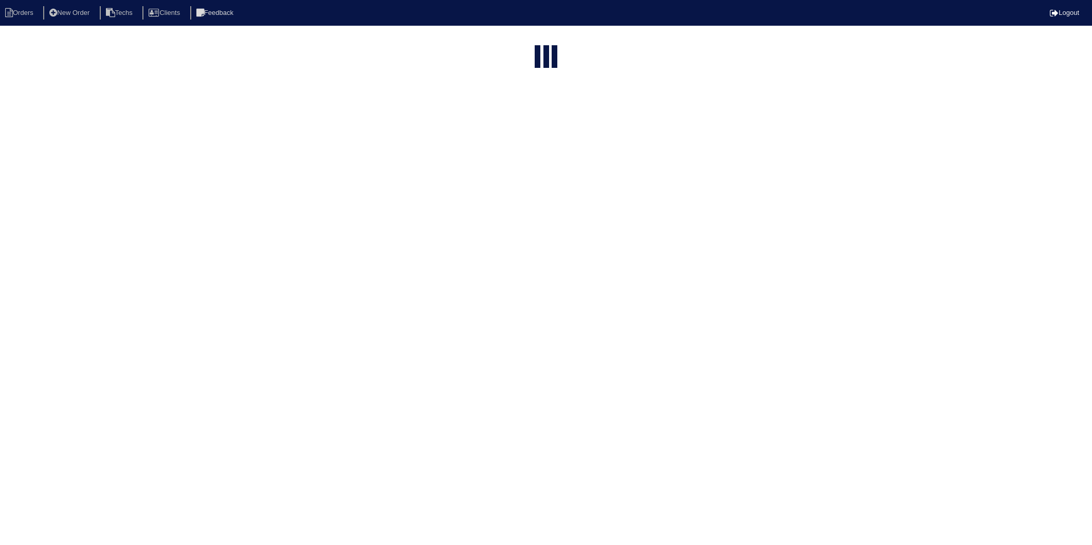
select select "15"
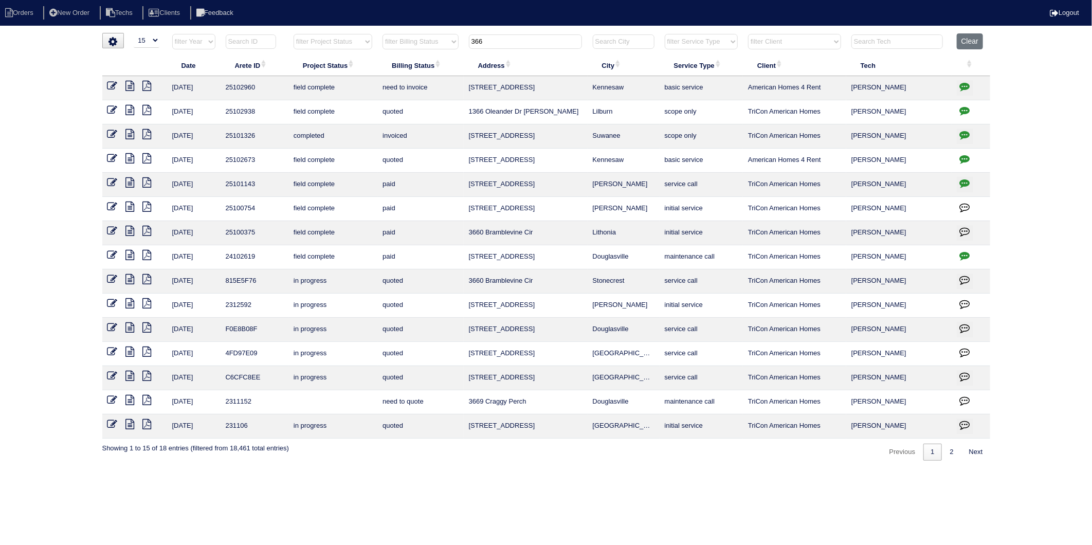
drag, startPoint x: 490, startPoint y: 43, endPoint x: 367, endPoint y: 56, distance: 123.5
click at [367, 56] on table "Date Arete ID Project Status Billing Status Address City Service Type Client Te…" at bounding box center [546, 235] width 888 height 405
type input "296"
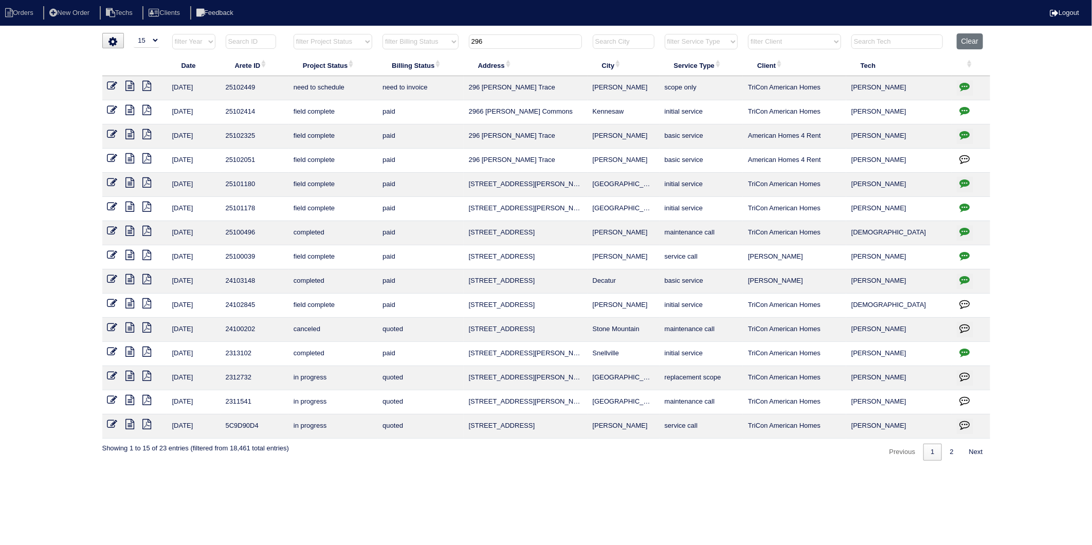
click at [110, 83] on icon at bounding box center [112, 86] width 10 height 10
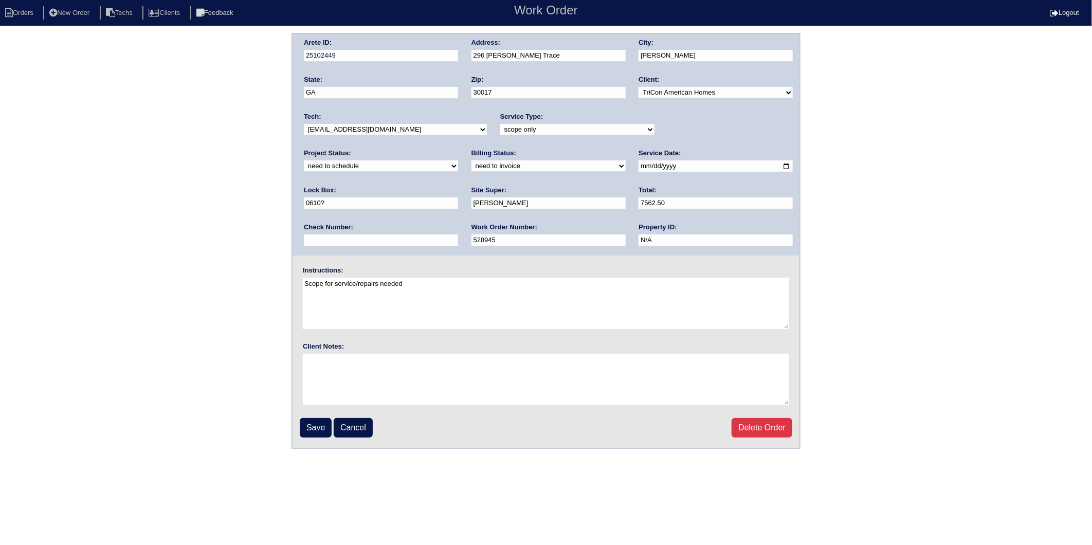
click at [458, 160] on select "new order assigned in progress field complete need to schedule admin review arc…" at bounding box center [381, 165] width 154 height 11
select select "completed"
click at [458, 160] on select "new order assigned in progress field complete need to schedule admin review arc…" at bounding box center [381, 165] width 154 height 11
drag, startPoint x: 364, startPoint y: 166, endPoint x: 361, endPoint y: 171, distance: 6.3
click at [472, 166] on select "need to quote quoted need to invoice invoiced paid warranty purchase order need…" at bounding box center [549, 165] width 154 height 11
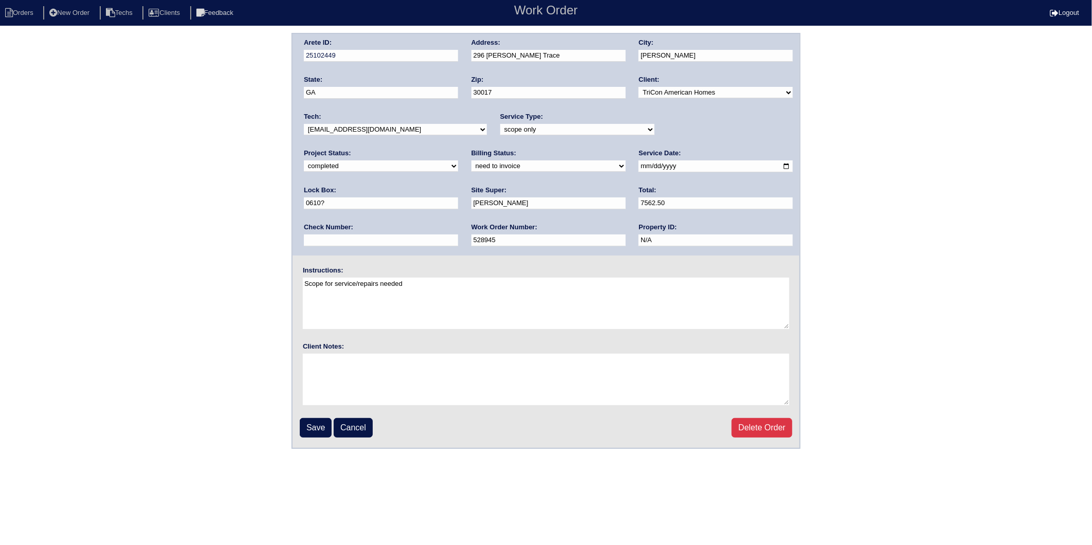
select select "invoiced"
click at [472, 160] on select "need to quote quoted need to invoice invoiced paid warranty purchase order need…" at bounding box center [549, 165] width 154 height 11
click at [314, 430] on input "Save" at bounding box center [316, 428] width 32 height 20
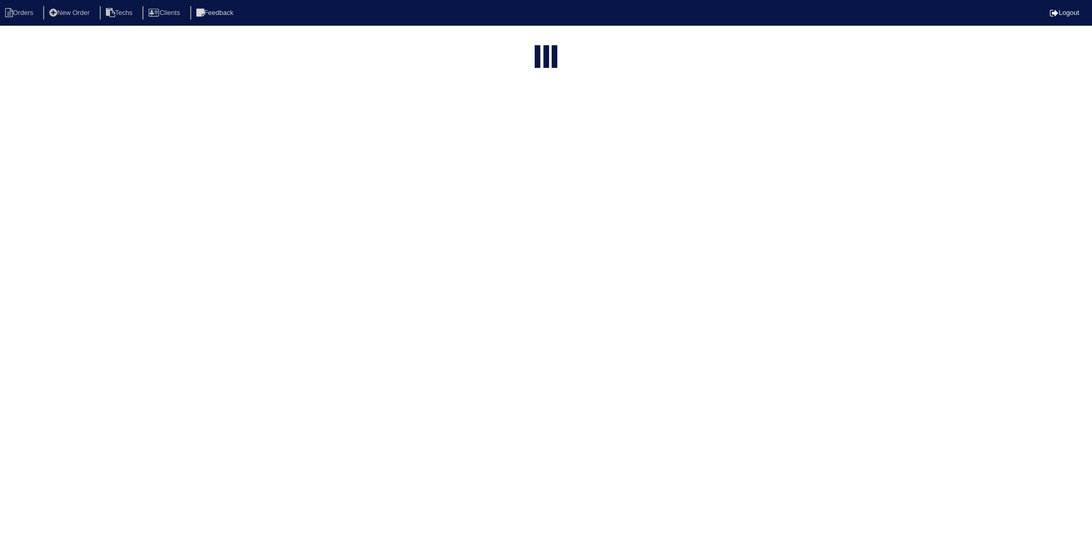
select select "15"
type input "296"
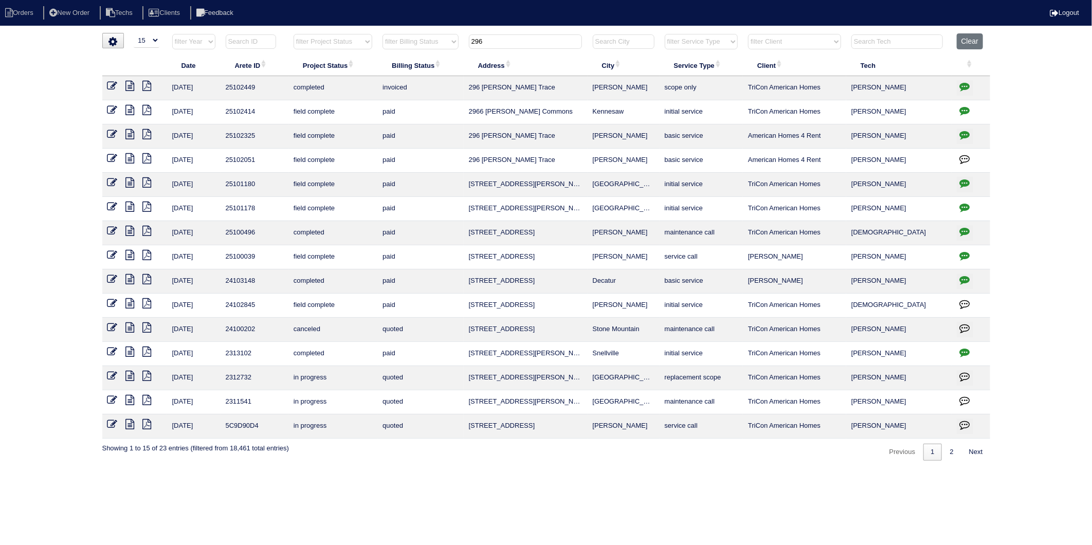
click at [960, 88] on icon "button" at bounding box center [965, 86] width 10 height 10
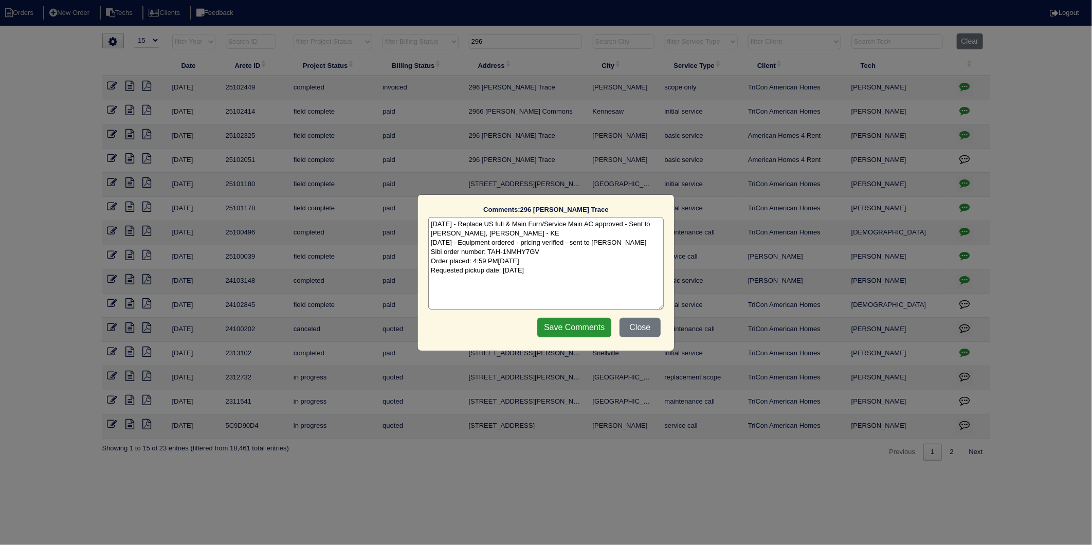
click at [569, 275] on textarea "[DATE] - Replace US full & Main Furn/Service Main AC approved - Sent to [PERSON…" at bounding box center [546, 263] width 236 height 93
type textarea "[DATE] - Replace US full & Main Furn/Service Main AC approved - Sent to [PERSON…"
click at [562, 326] on input "Save Comments" at bounding box center [574, 328] width 74 height 20
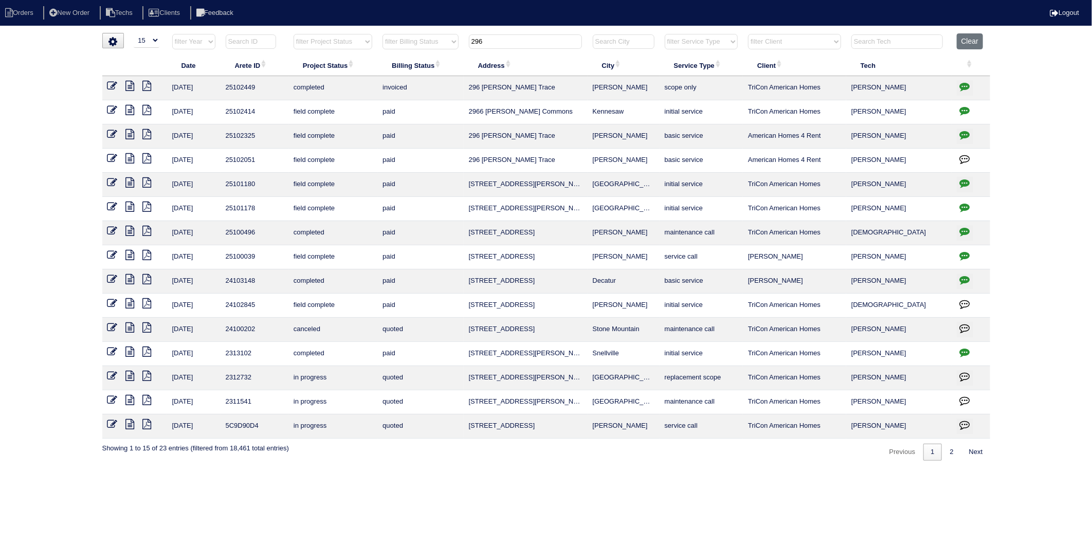
drag, startPoint x: 500, startPoint y: 41, endPoint x: 460, endPoint y: 44, distance: 39.7
click at [462, 44] on tr "filter Year -- Any Year -- 2025 2024 2023 2022 2021 2020 2019 filter Project St…" at bounding box center [546, 43] width 888 height 21
type input "4556"
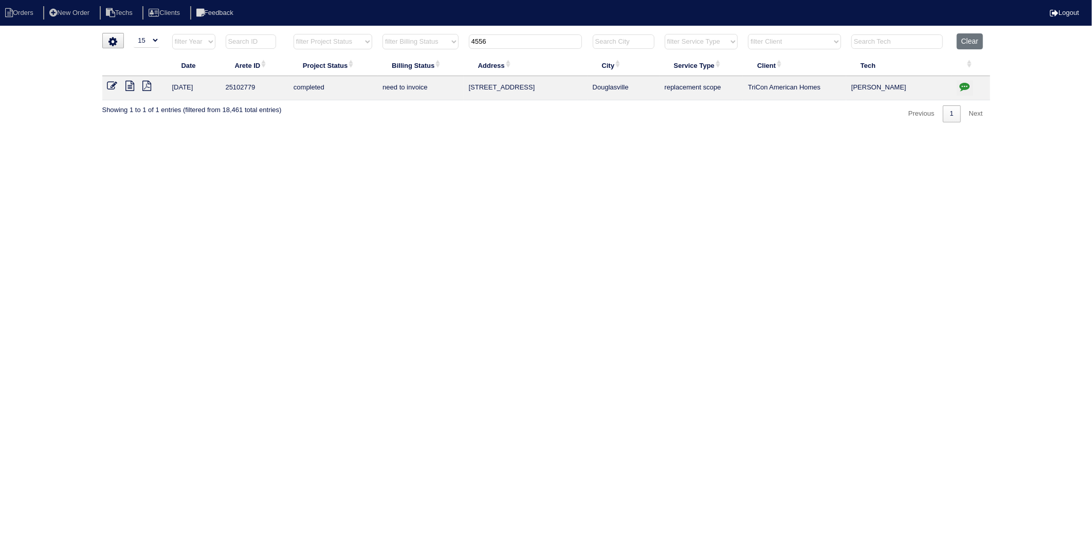
click at [960, 89] on icon "button" at bounding box center [965, 86] width 10 height 10
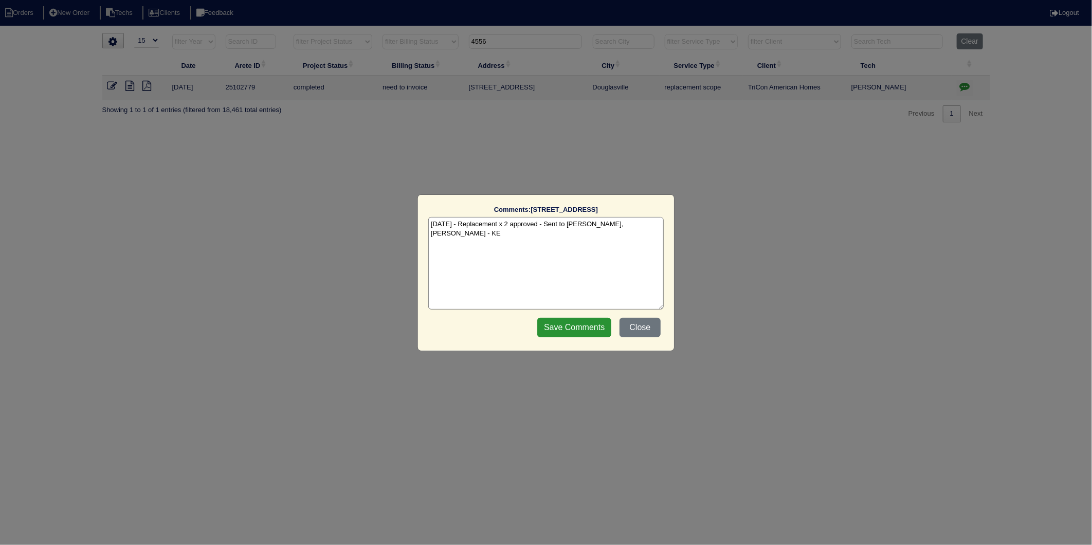
click at [649, 220] on textarea "8/7/25 - Replacement x 2 approved - Sent to Dan, Payton, Reeca - KE" at bounding box center [546, 263] width 236 height 93
type textarea "8/7/25 - Replacement x 2 approved - Sent to Dan, Payton, Reeca - KE 8/18/25 - I…"
drag, startPoint x: 583, startPoint y: 332, endPoint x: 555, endPoint y: 332, distance: 27.3
click at [583, 331] on input "Save Comments" at bounding box center [574, 328] width 74 height 20
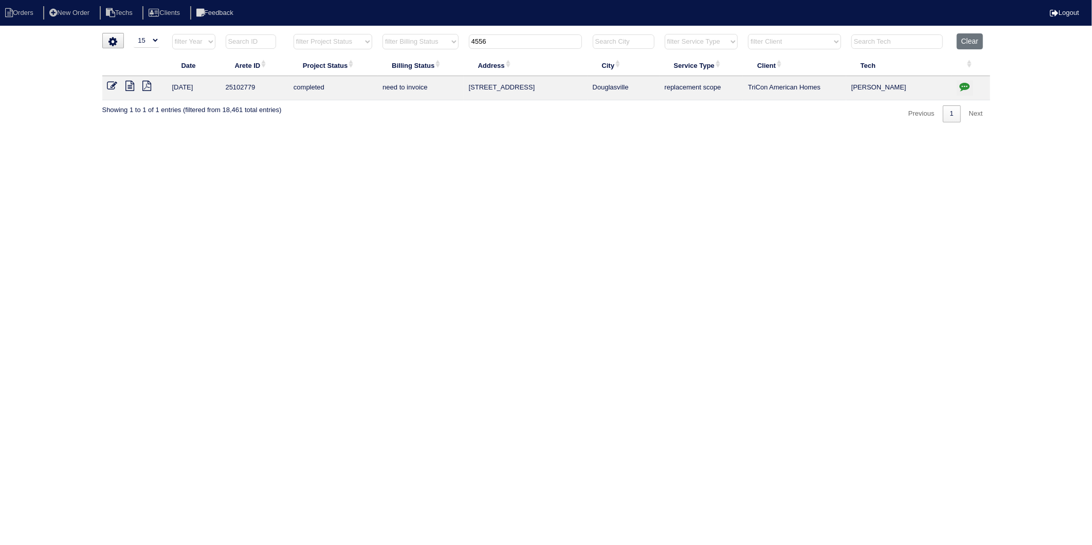
click at [263, 133] on html "Orders New Order Techs Clients Feedback Logout Orders New Order Users Clients M…" at bounding box center [546, 66] width 1092 height 133
click at [115, 86] on icon at bounding box center [112, 86] width 10 height 10
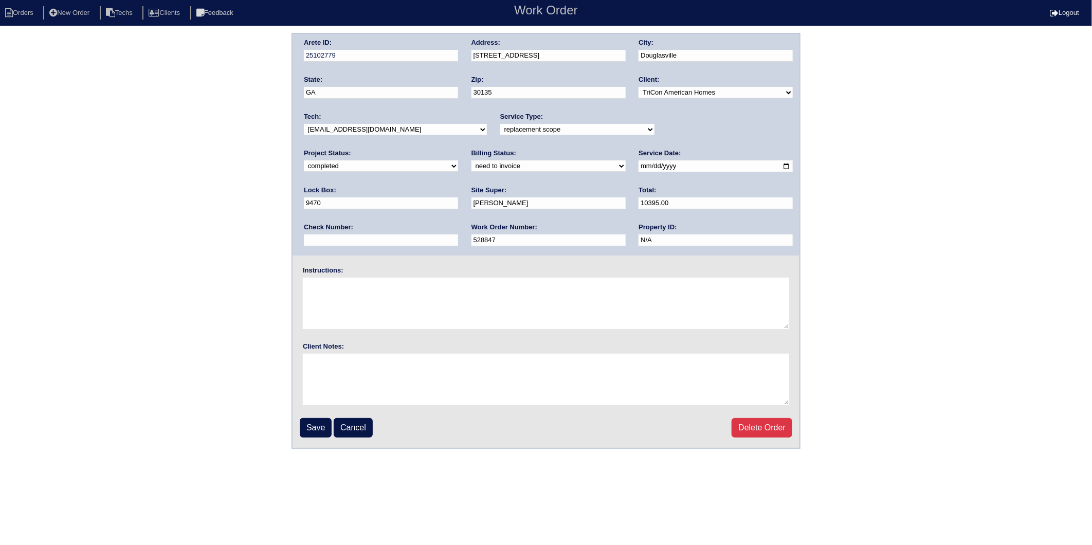
click at [472, 164] on select "need to quote quoted need to invoice invoiced paid warranty purchase order need…" at bounding box center [549, 165] width 154 height 11
select select "invoiced"
click at [472, 160] on select "need to quote quoted need to invoice invoiced paid warranty purchase order need…" at bounding box center [549, 165] width 154 height 11
click at [315, 420] on input "Save" at bounding box center [316, 428] width 32 height 20
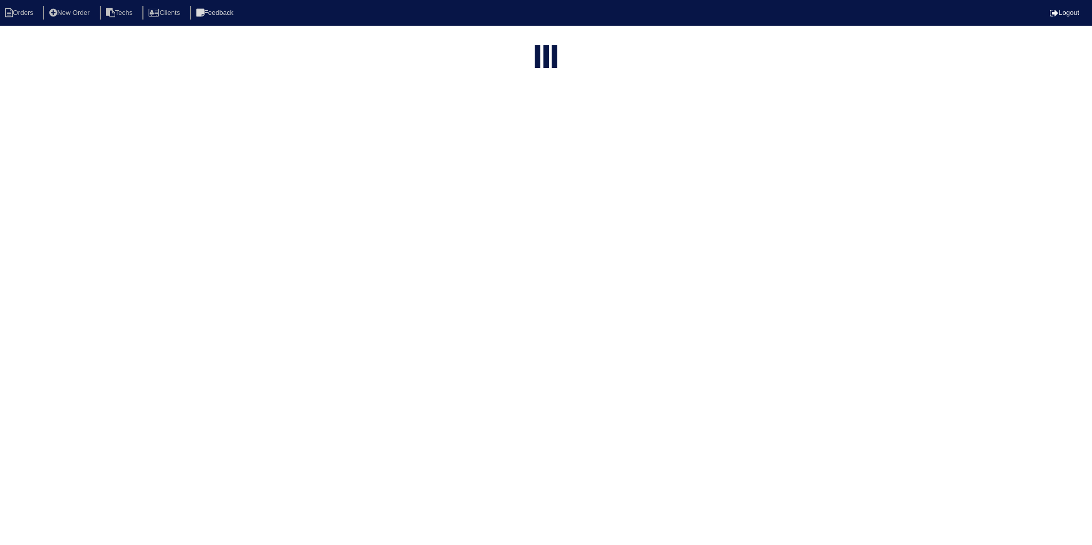
select select "15"
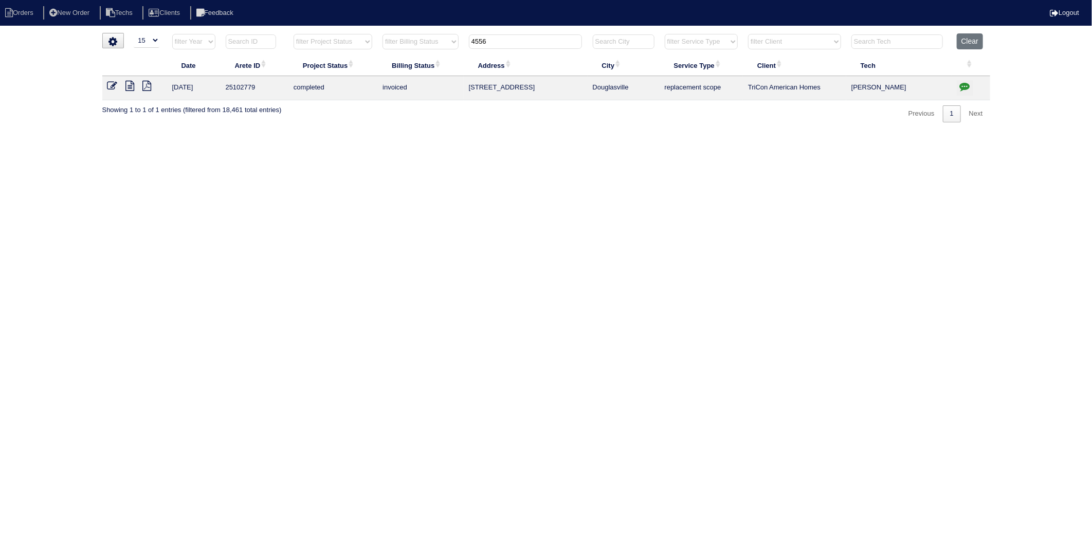
drag, startPoint x: 476, startPoint y: 47, endPoint x: 428, endPoint y: 81, distance: 58.7
click at [419, 59] on table "Date Arete ID Project Status Billing Status Address City Service Type Client Te…" at bounding box center [546, 66] width 888 height 67
type input "4365"
click at [966, 85] on icon "button" at bounding box center [965, 86] width 10 height 10
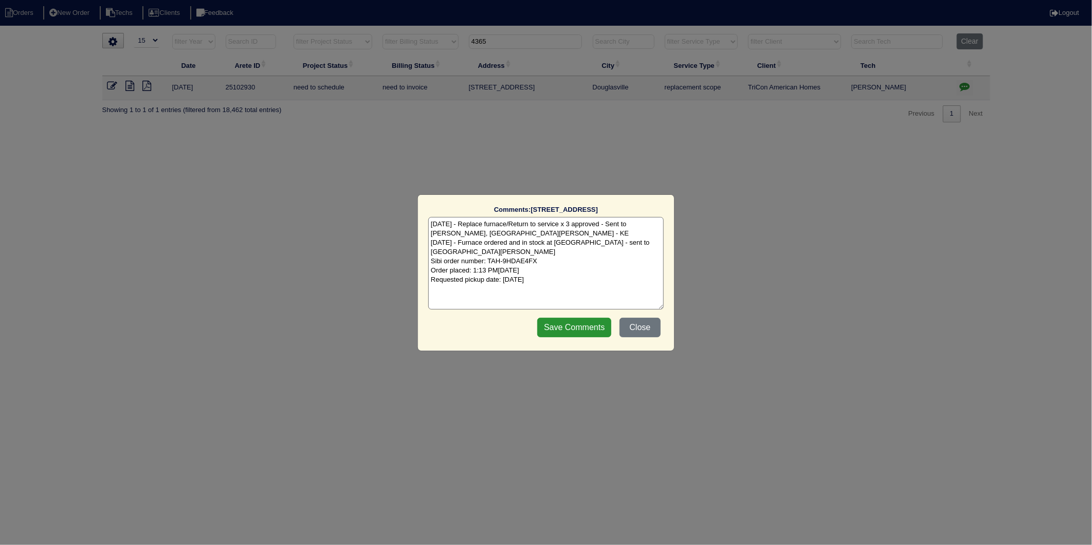
click at [597, 272] on textarea "[DATE] - Replace furnace/Return to service x 3 approved - Sent to [PERSON_NAME]…" at bounding box center [546, 263] width 236 height 93
click at [442, 281] on textarea "[DATE] - Replace furnace/Return to service x 3 approved - Sent to [PERSON_NAME]…" at bounding box center [546, 263] width 236 height 93
click at [448, 278] on textarea "[DATE] - Replace furnace/Return to service x 3 approved - Sent to [PERSON_NAME]…" at bounding box center [546, 263] width 236 height 93
click at [536, 281] on textarea "[DATE] - Replace furnace/Return to service x 3 approved - Sent to [PERSON_NAME]…" at bounding box center [546, 263] width 236 height 93
type textarea "[DATE] - Replace furnace/Return to service x 3 approved - Sent to [PERSON_NAME]…"
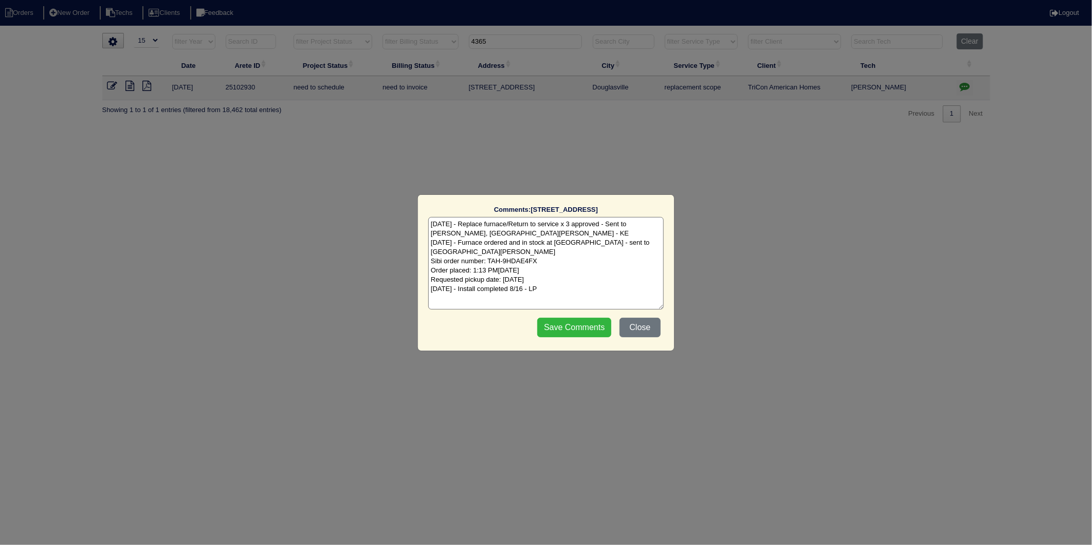
click at [566, 321] on input "Save Comments" at bounding box center [574, 328] width 74 height 20
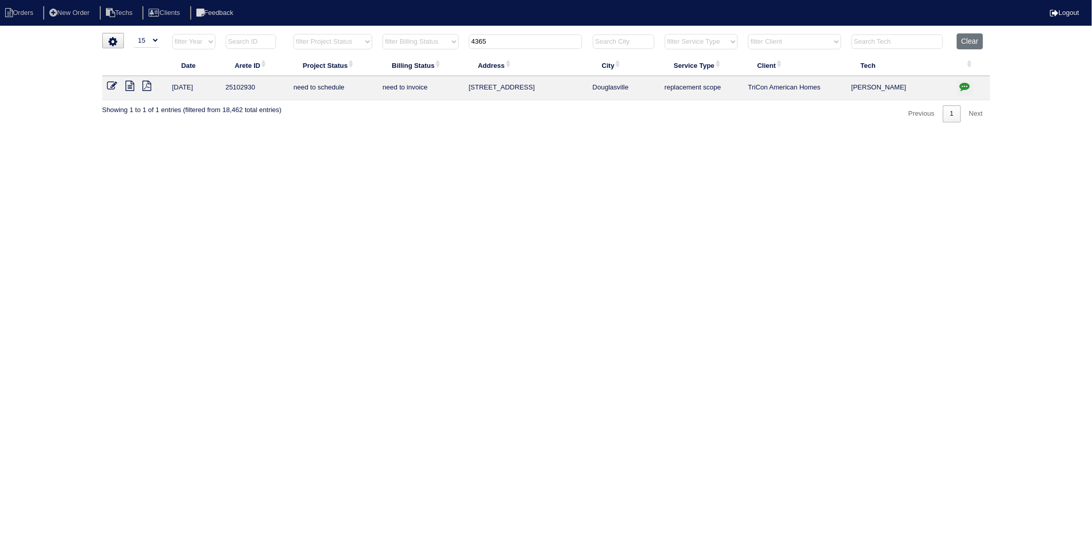
click at [113, 84] on icon at bounding box center [112, 86] width 10 height 10
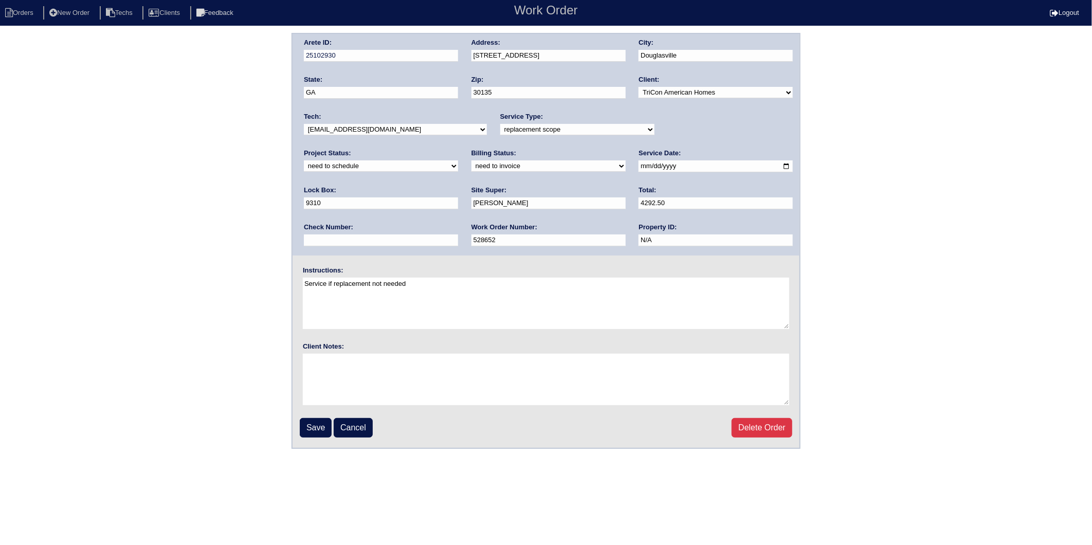
click at [458, 160] on select "new order assigned in progress field complete need to schedule admin review arc…" at bounding box center [381, 165] width 154 height 11
select select "completed"
click at [458, 160] on select "new order assigned in progress field complete need to schedule admin review arc…" at bounding box center [381, 165] width 154 height 11
click at [472, 166] on select "need to quote quoted need to invoice invoiced paid warranty purchase order need…" at bounding box center [549, 165] width 154 height 11
select select "invoiced"
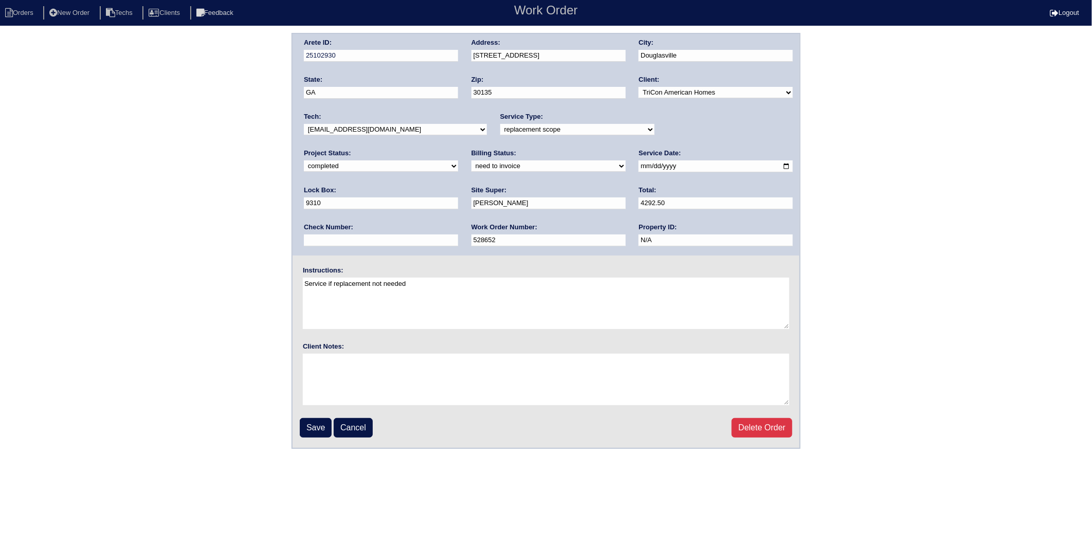
click at [472, 160] on select "need to quote quoted need to invoice invoiced paid warranty purchase order need…" at bounding box center [549, 165] width 154 height 11
click at [316, 427] on input "Save" at bounding box center [316, 428] width 32 height 20
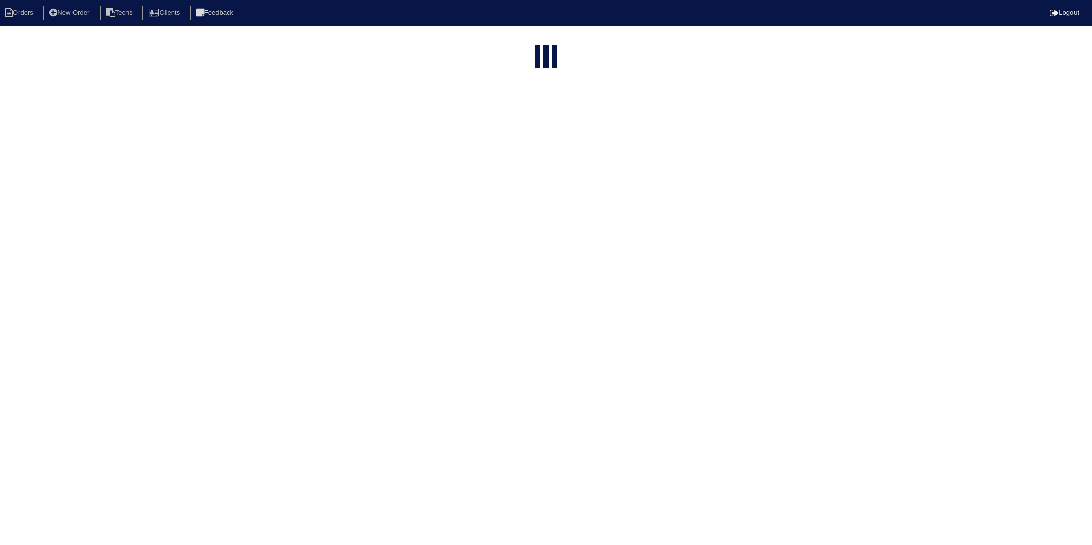
select select "15"
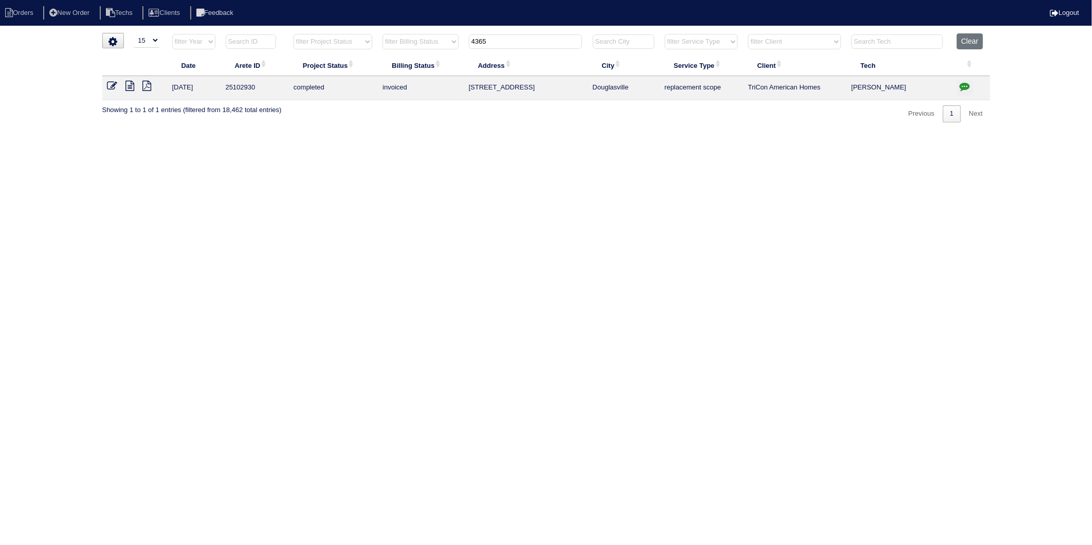
drag, startPoint x: 387, startPoint y: 173, endPoint x: 387, endPoint y: 168, distance: 5.7
click at [387, 133] on html "Orders New Order Techs Clients Feedback Logout Orders New Order Users Clients M…" at bounding box center [546, 66] width 1092 height 133
drag, startPoint x: 499, startPoint y: 45, endPoint x: 395, endPoint y: 74, distance: 107.9
click at [395, 74] on table "Date Arete ID Project Status Billing Status Address City Service Type Client Te…" at bounding box center [546, 66] width 888 height 67
type input "1378 ve"
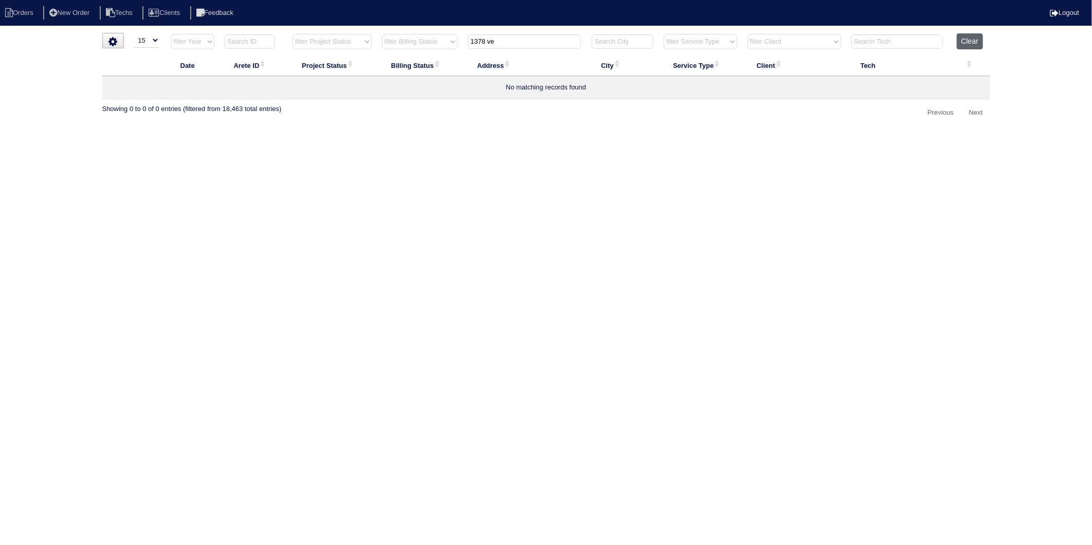
click at [969, 37] on button "Clear" at bounding box center [970, 41] width 26 height 16
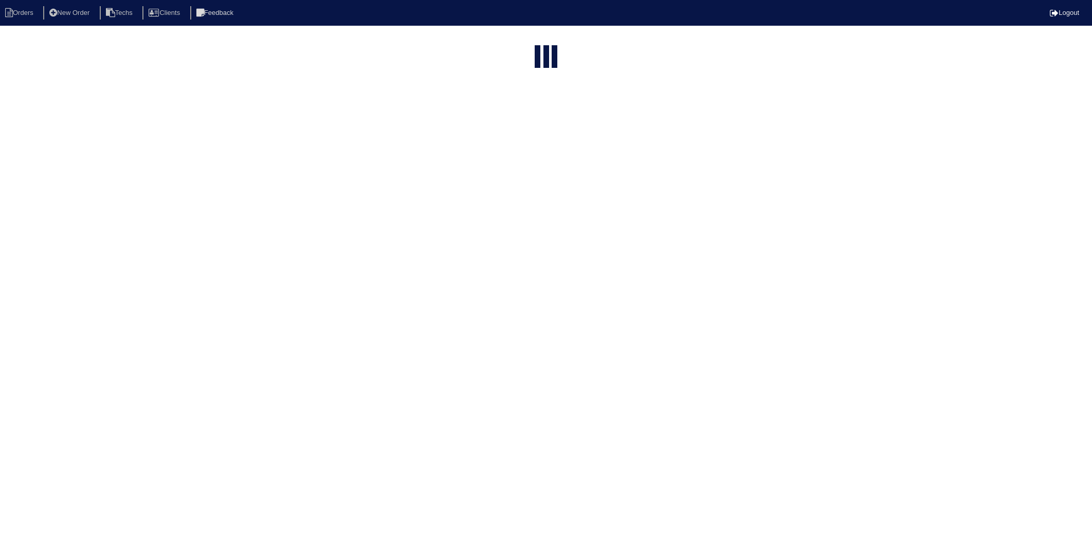
select select "15"
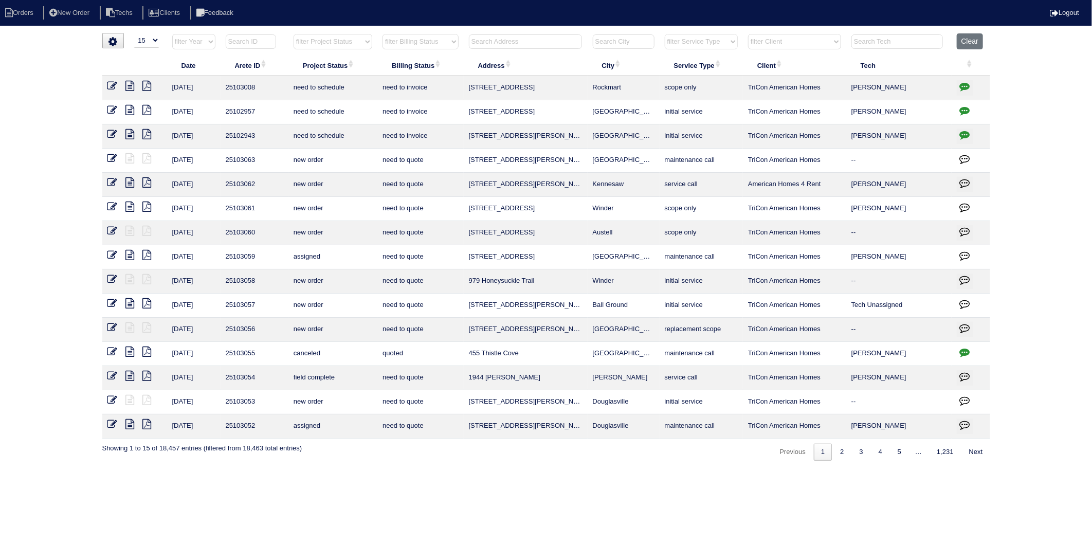
click at [484, 47] on input "text" at bounding box center [525, 41] width 113 height 14
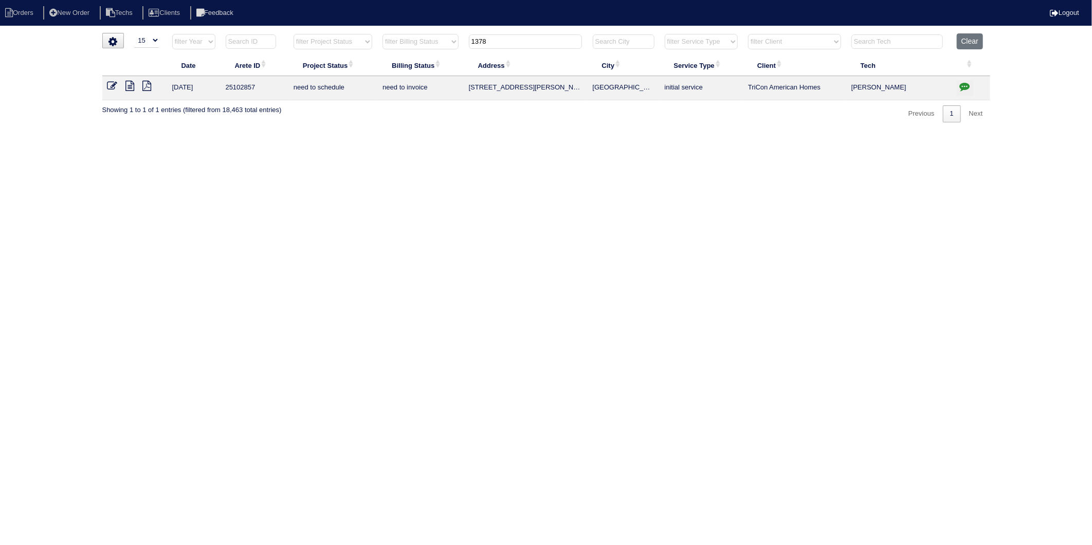
type input "1378"
click at [958, 88] on button "button" at bounding box center [965, 87] width 16 height 15
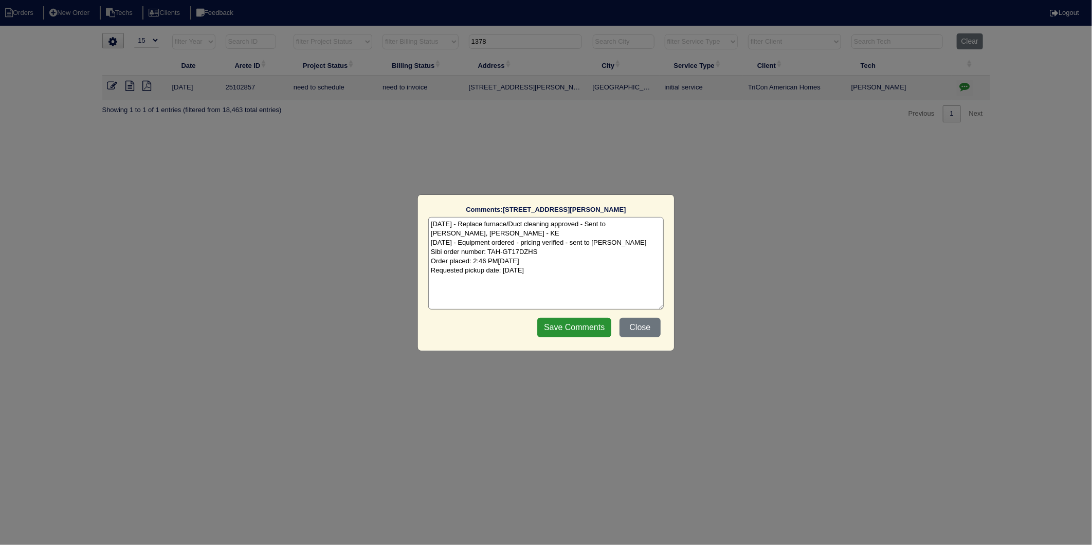
click at [587, 266] on textarea "[DATE] - Replace furnace/Duct cleaning approved - Sent to [PERSON_NAME], [PERSO…" at bounding box center [546, 263] width 236 height 93
type textarea "[DATE] - Replace furnace/Duct cleaning approved - Sent to [PERSON_NAME], [PERSO…"
click at [583, 331] on input "Save Comments" at bounding box center [574, 328] width 74 height 20
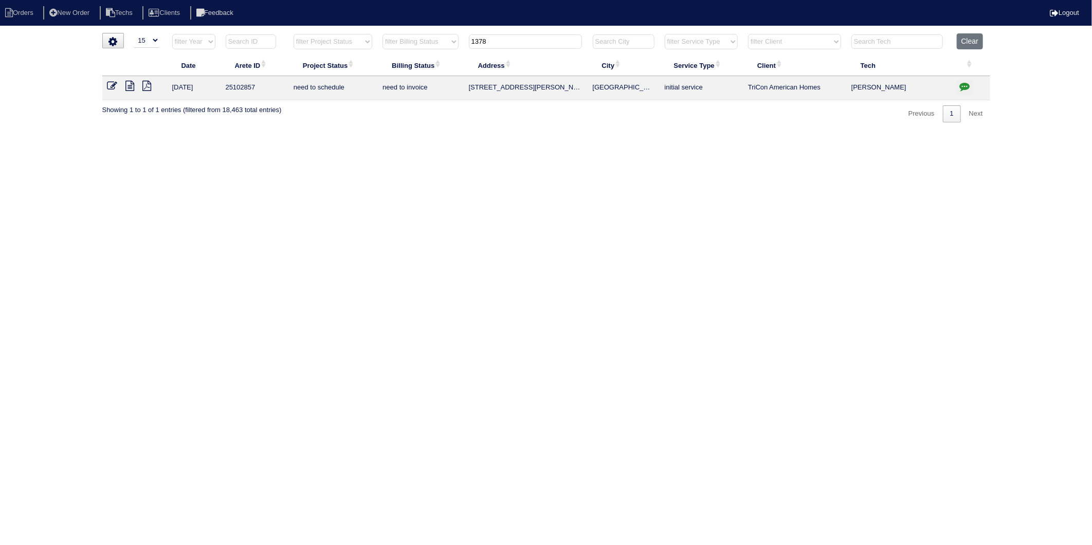
click at [332, 133] on html "Orders New Order Techs Clients Feedback Logout Orders New Order Users Clients M…" at bounding box center [546, 66] width 1092 height 133
click at [110, 84] on icon at bounding box center [112, 86] width 10 height 10
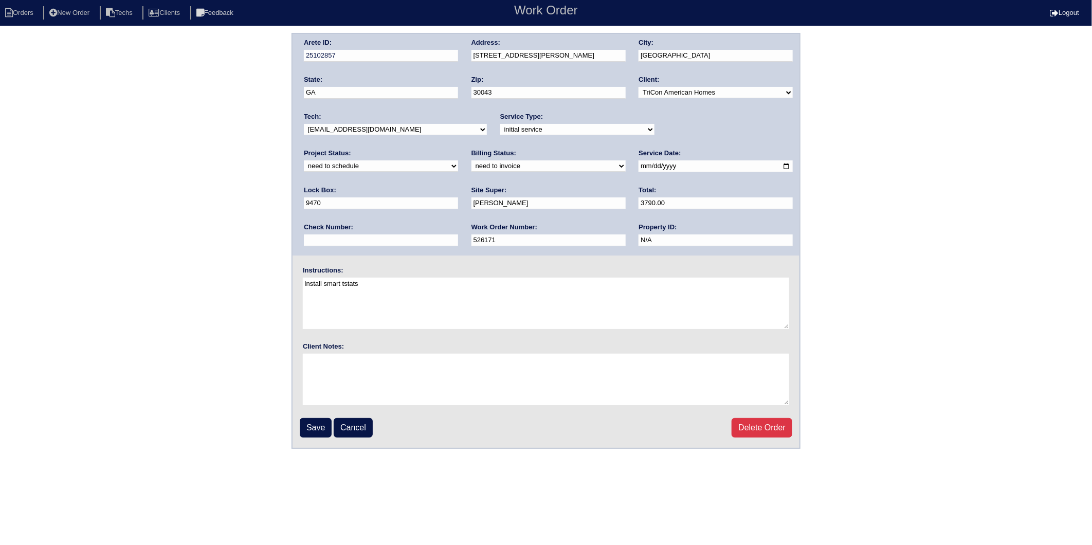
click at [458, 160] on select "new order assigned in progress field complete need to schedule admin review arc…" at bounding box center [381, 165] width 154 height 11
select select "completed"
click at [458, 160] on select "new order assigned in progress field complete need to schedule admin review arc…" at bounding box center [381, 165] width 154 height 11
click at [472, 166] on select "need to quote quoted need to invoice invoiced paid warranty purchase order need…" at bounding box center [549, 165] width 154 height 11
select select "invoiced"
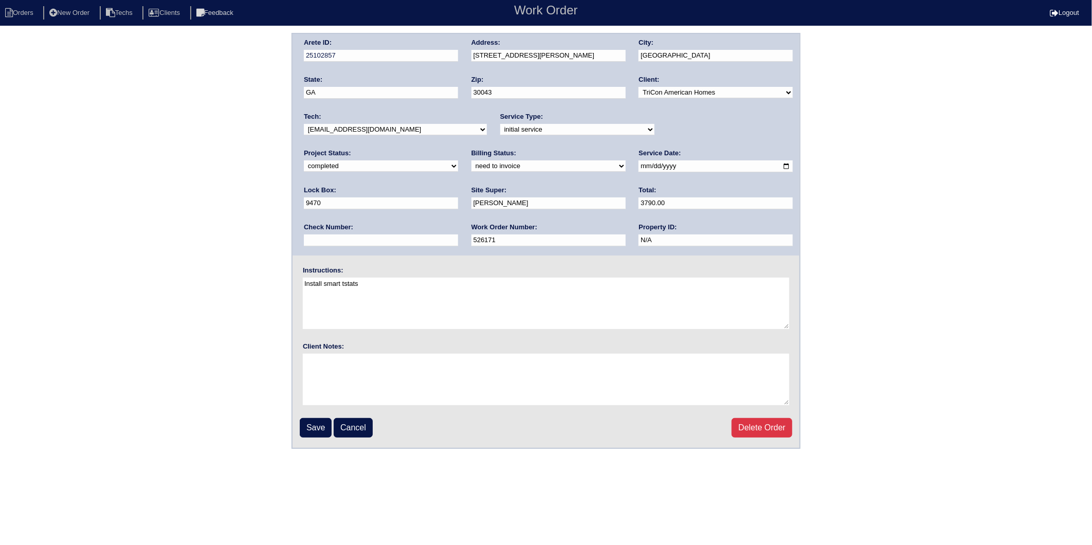
click at [472, 160] on select "need to quote quoted need to invoice invoiced paid warranty purchase order need…" at bounding box center [549, 165] width 154 height 11
drag, startPoint x: 307, startPoint y: 423, endPoint x: 302, endPoint y: 401, distance: 22.0
click at [307, 422] on input "Save" at bounding box center [316, 428] width 32 height 20
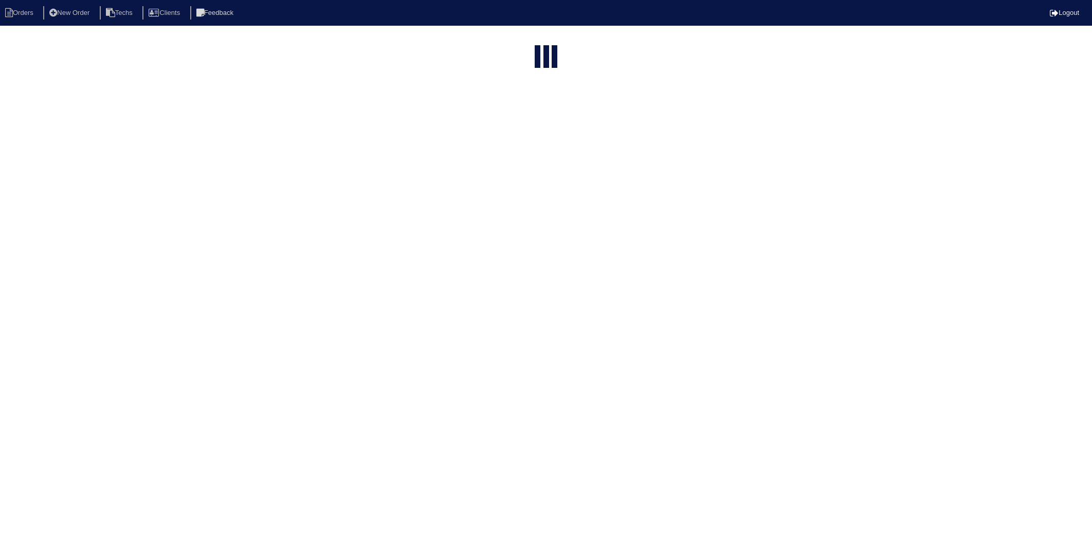
select select "15"
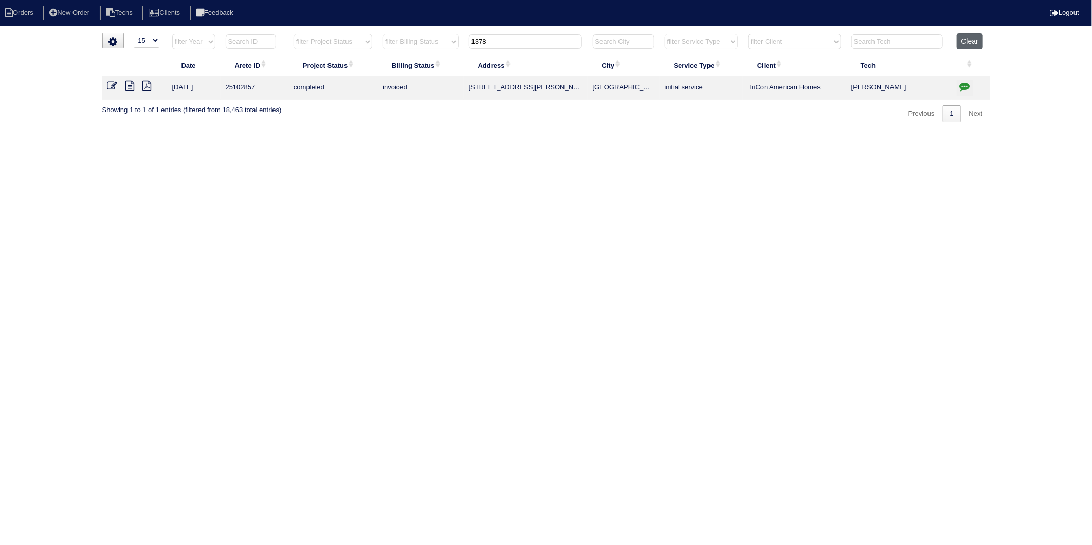
click at [973, 41] on button "Clear" at bounding box center [970, 41] width 26 height 16
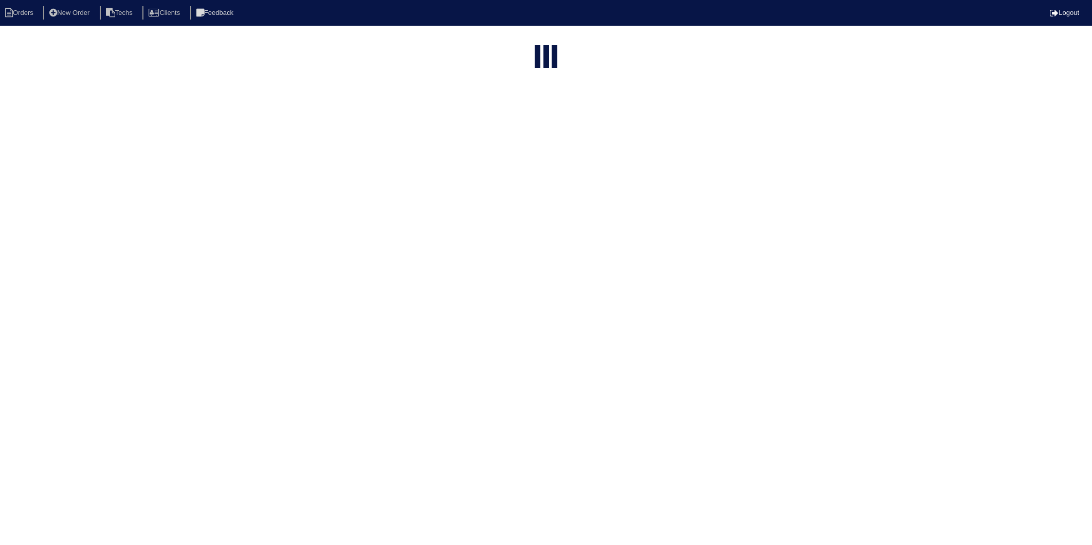
select select "15"
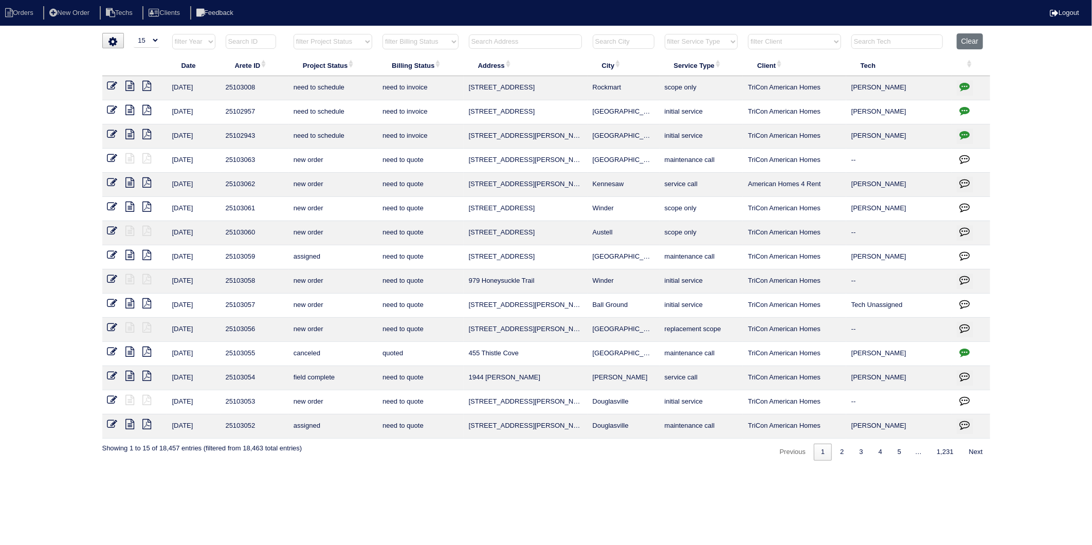
click at [485, 42] on input "text" at bounding box center [525, 41] width 113 height 14
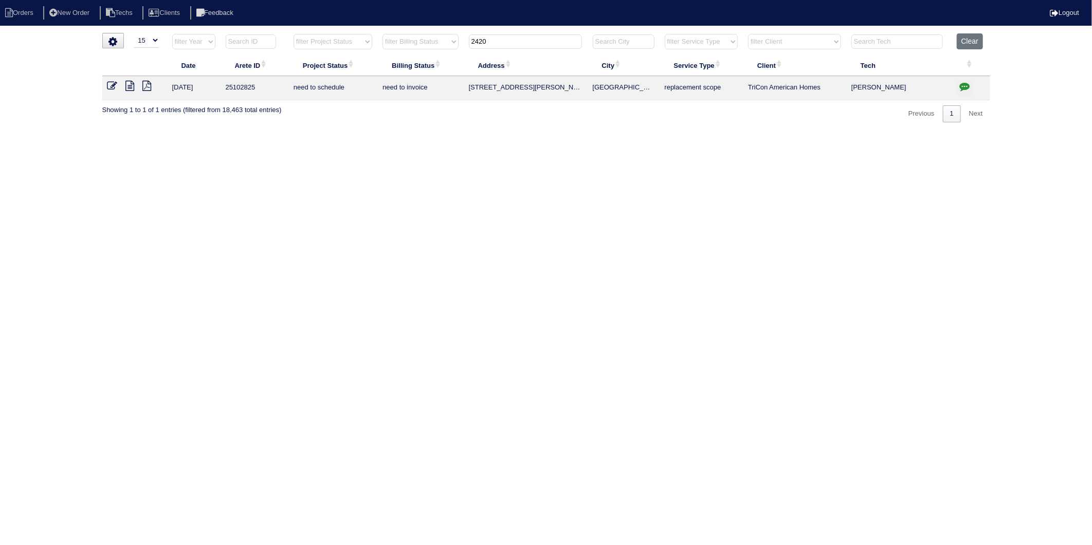
type input "2420"
click at [967, 85] on icon "button" at bounding box center [965, 86] width 10 height 10
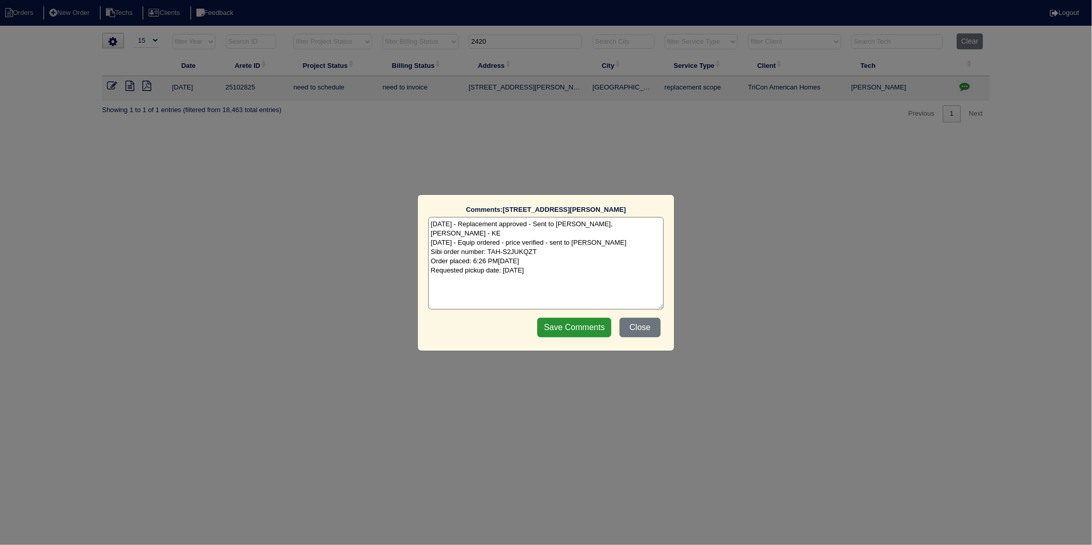
click at [598, 259] on textarea "8/6/25 - Replacement approved - Sent to Dan, Payton, Reeca - KE 8/11/25 - Equip…" at bounding box center [546, 263] width 236 height 93
type textarea "8/6/25 - Replacement approved - Sent to Dan, Payton, Reeca - KE 8/11/25 - Equip…"
click at [563, 327] on input "Save Comments" at bounding box center [574, 328] width 74 height 20
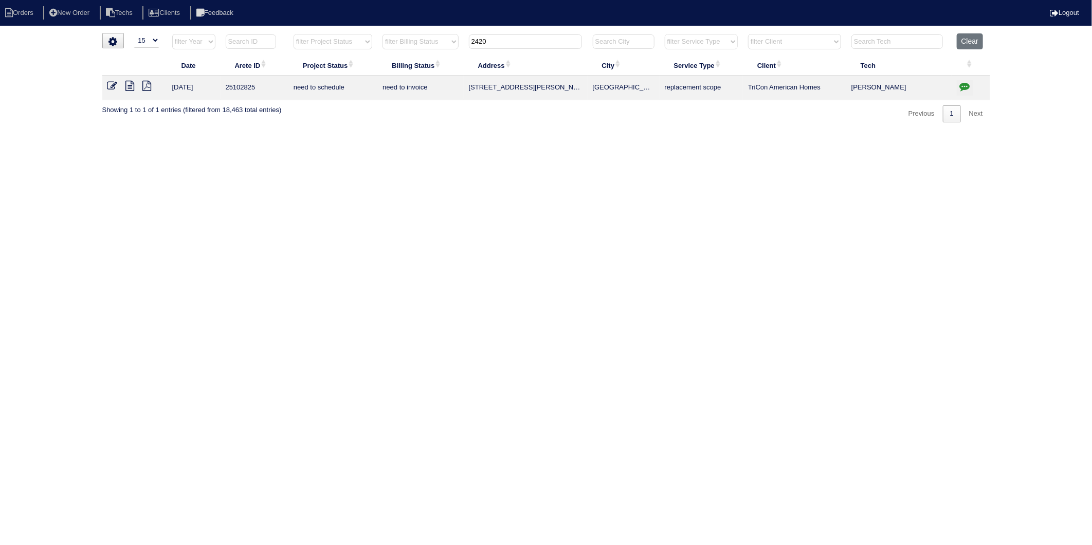
click at [112, 85] on icon at bounding box center [112, 86] width 10 height 10
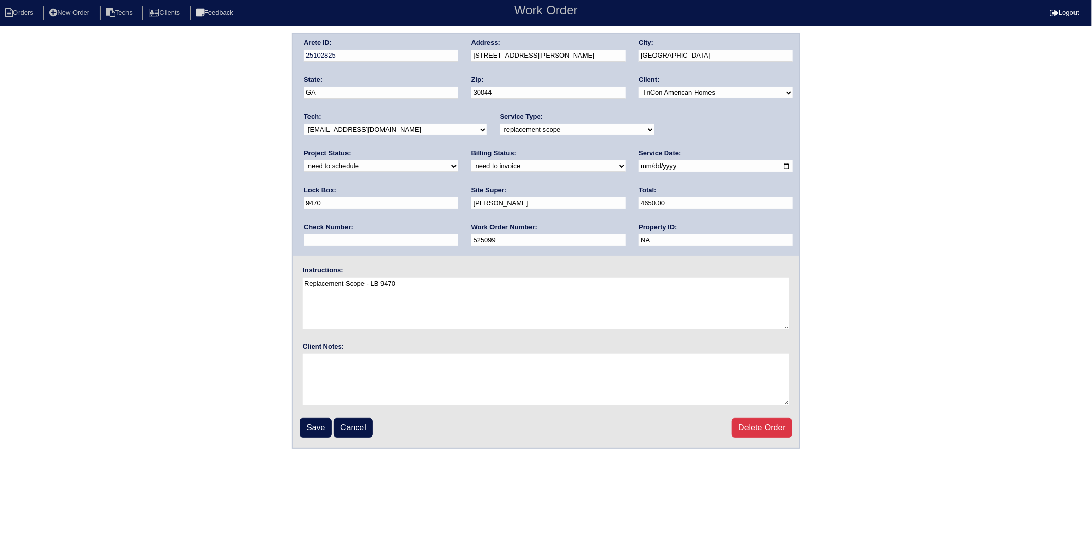
click at [458, 160] on select "new order assigned in progress field complete need to schedule admin review arc…" at bounding box center [381, 165] width 154 height 11
select select "completed"
click at [458, 160] on select "new order assigned in progress field complete need to schedule admin review arc…" at bounding box center [381, 165] width 154 height 11
click at [472, 165] on select "need to quote quoted need to invoice invoiced paid warranty purchase order need…" at bounding box center [549, 165] width 154 height 11
select select "invoiced"
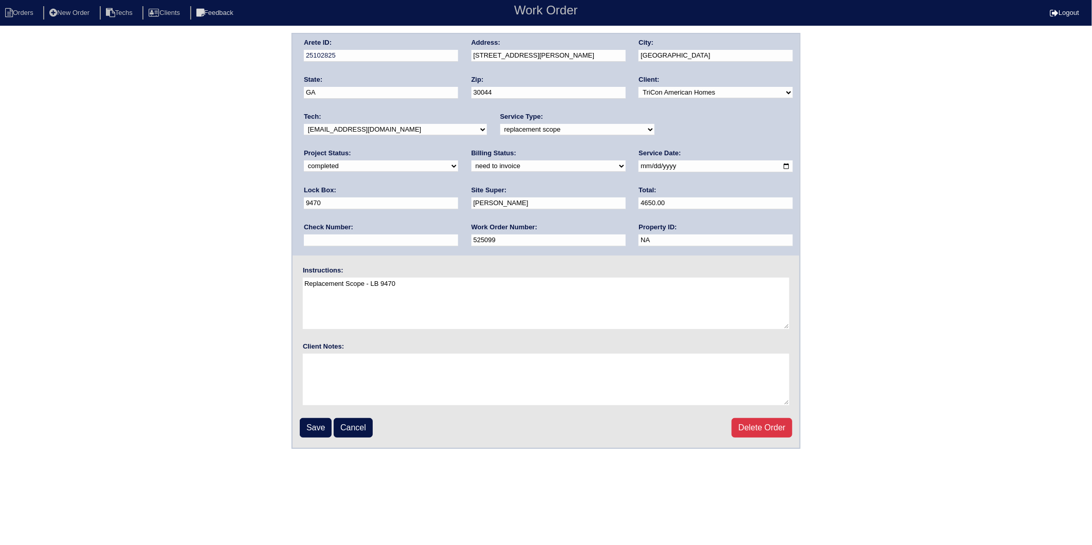
click at [472, 160] on select "need to quote quoted need to invoice invoiced paid warranty purchase order need…" at bounding box center [549, 165] width 154 height 11
click at [314, 422] on input "Save" at bounding box center [316, 428] width 32 height 20
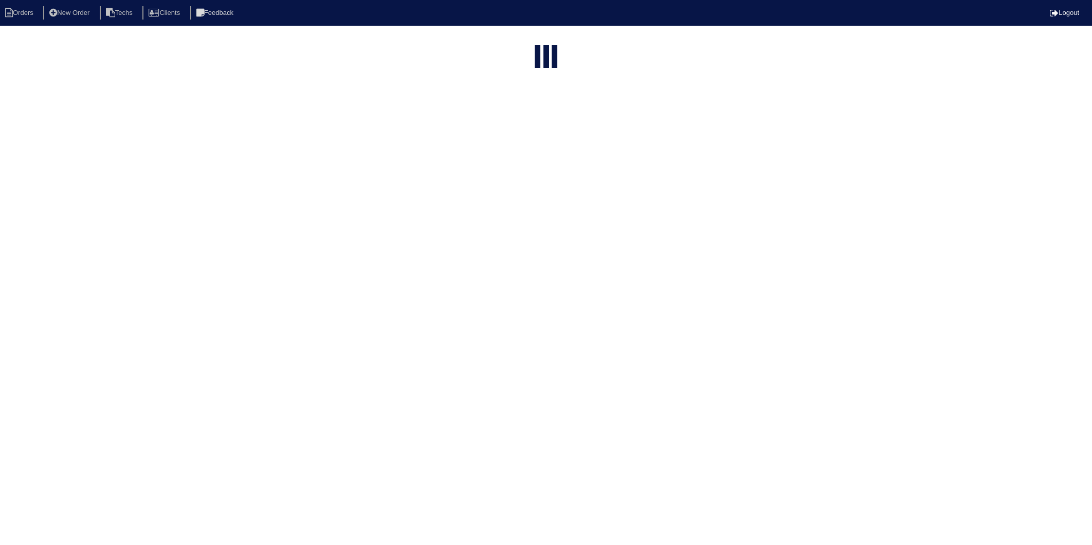
select select "15"
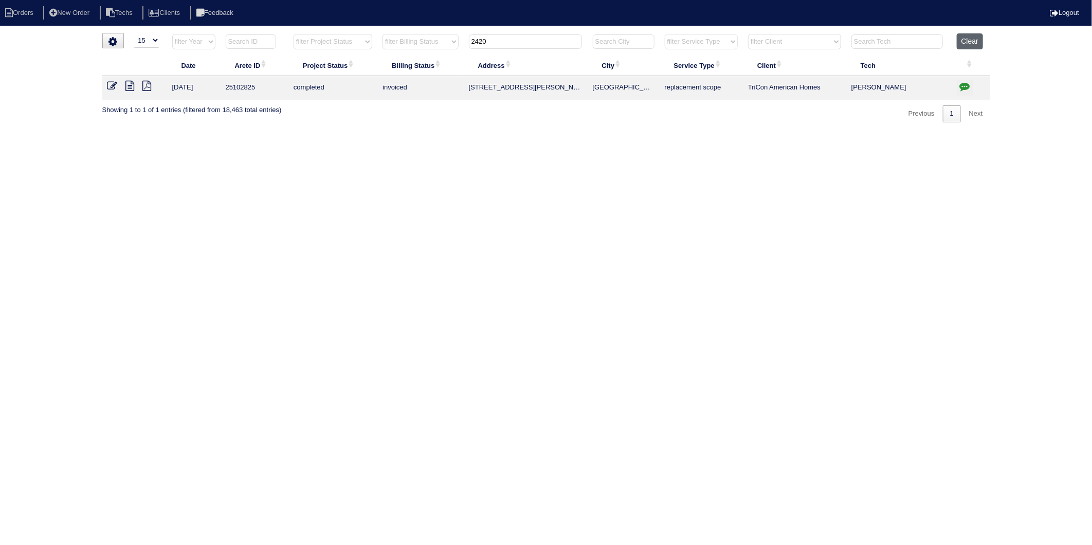
drag, startPoint x: 970, startPoint y: 38, endPoint x: 867, endPoint y: 37, distance: 103.4
click at [970, 38] on button "Clear" at bounding box center [970, 41] width 26 height 16
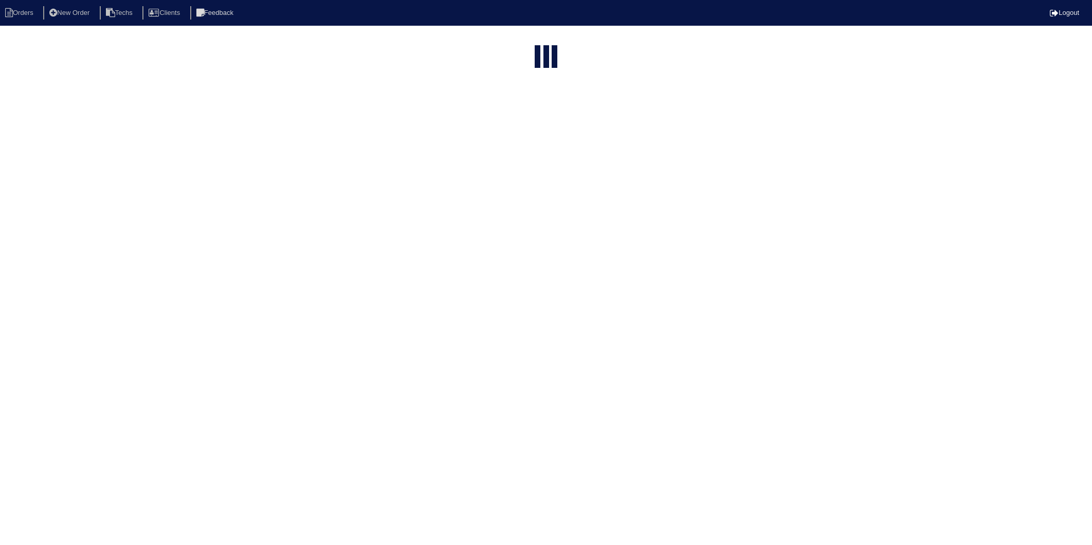
select select "15"
